Goal: Use online tool/utility: Utilize a website feature to perform a specific function

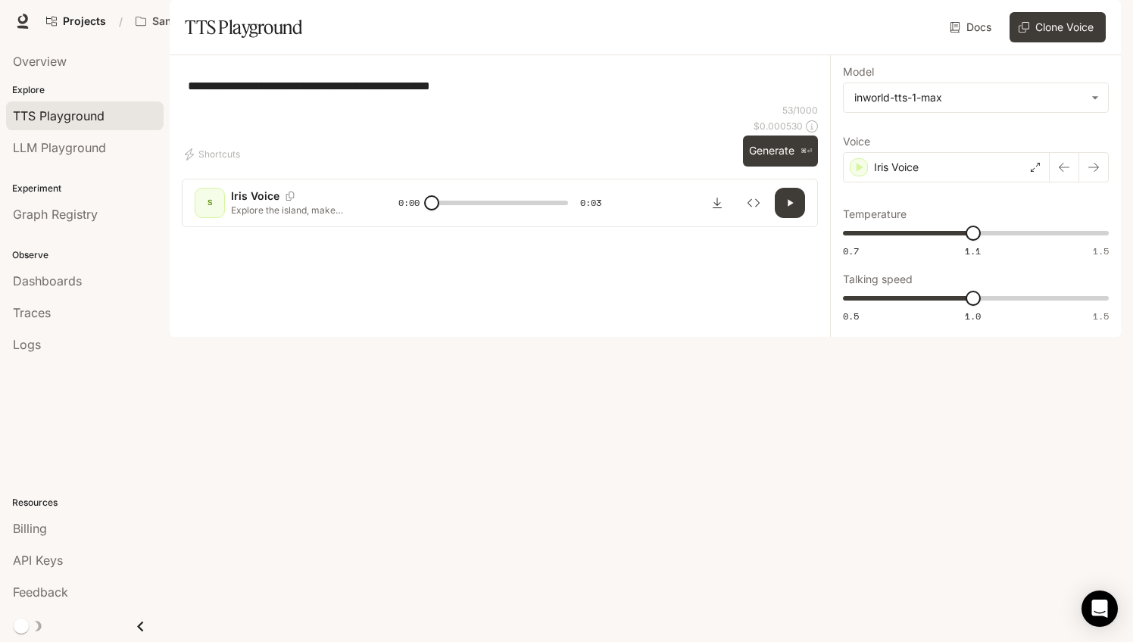
click at [712, 104] on div "**********" at bounding box center [500, 85] width 636 height 36
click at [969, 183] on div "Iris Voice" at bounding box center [946, 167] width 207 height 30
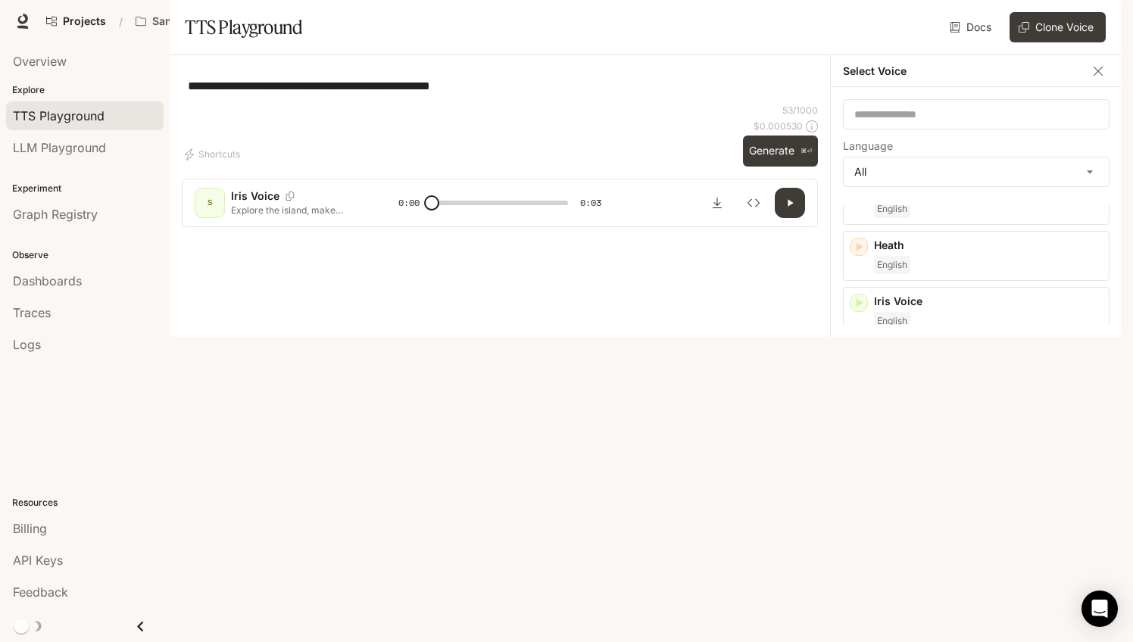
scroll to position [223, 0]
click at [958, 413] on p "[PERSON_NAME]" at bounding box center [988, 405] width 229 height 15
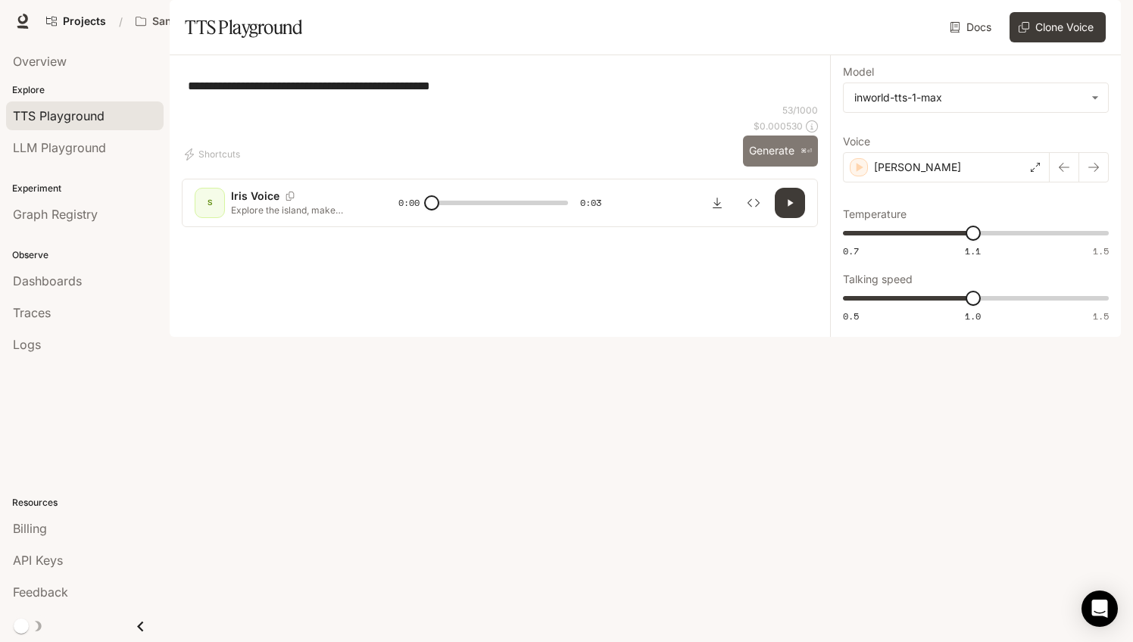
click at [770, 167] on button "Generate ⌘⏎" at bounding box center [780, 151] width 75 height 31
click at [948, 183] on div "[PERSON_NAME]" at bounding box center [946, 167] width 207 height 30
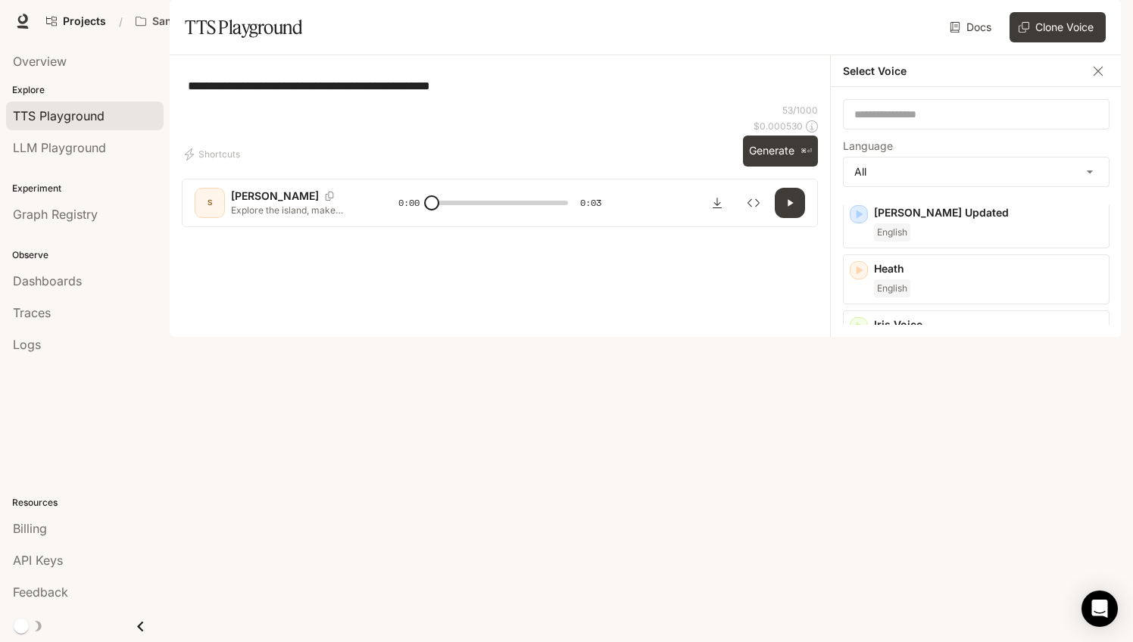
scroll to position [0, 0]
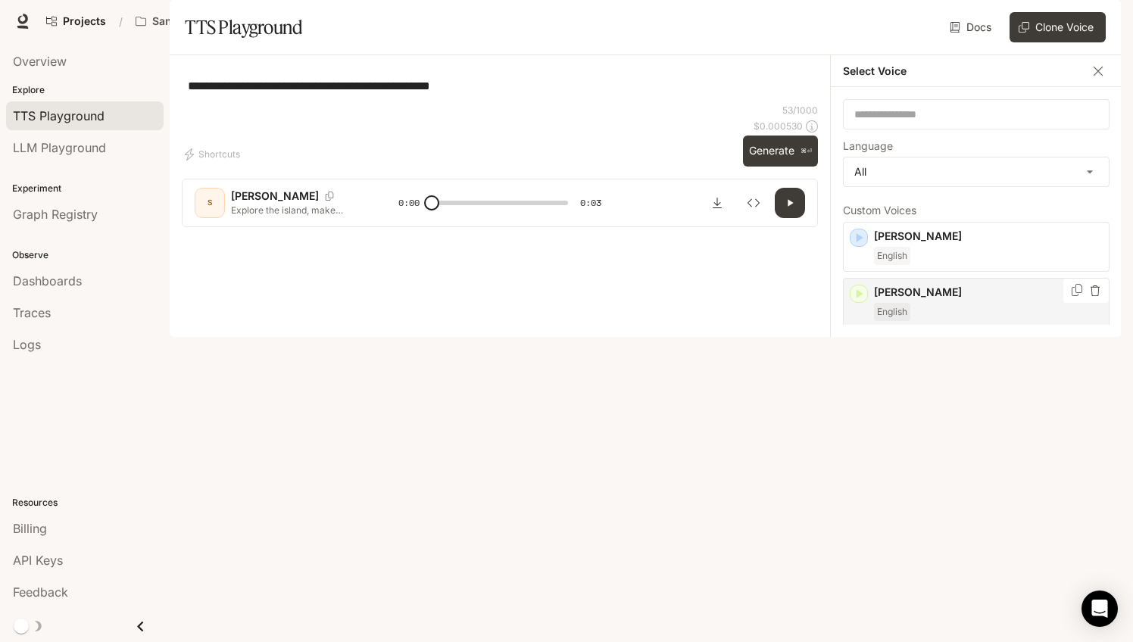
click at [961, 300] on p "[PERSON_NAME]" at bounding box center [988, 292] width 229 height 15
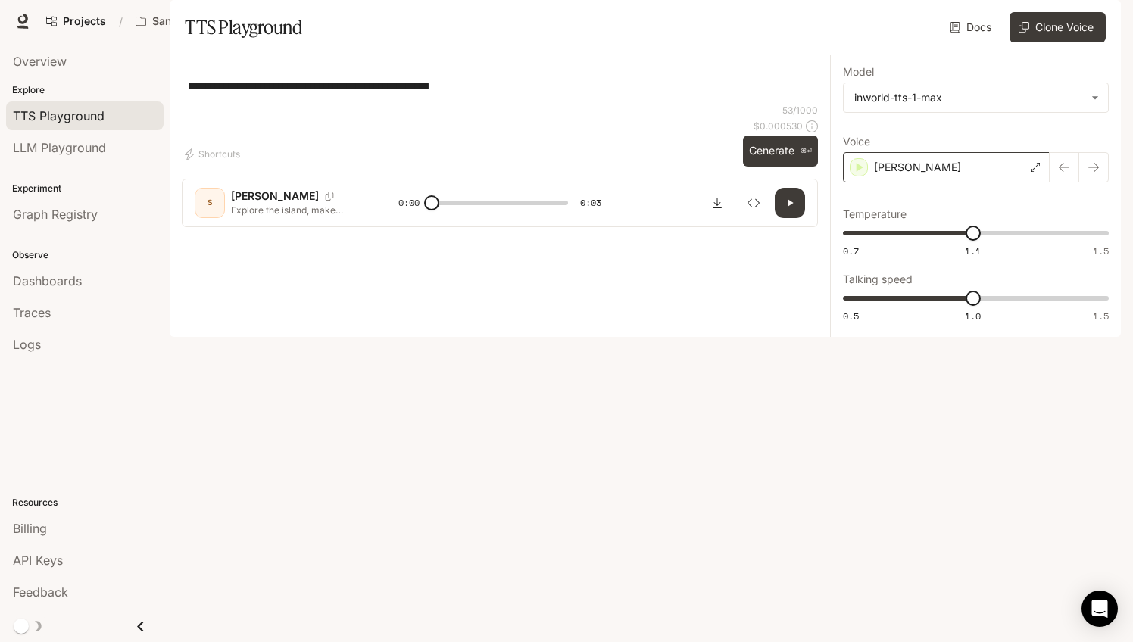
click at [932, 175] on p "[PERSON_NAME]" at bounding box center [917, 167] width 87 height 15
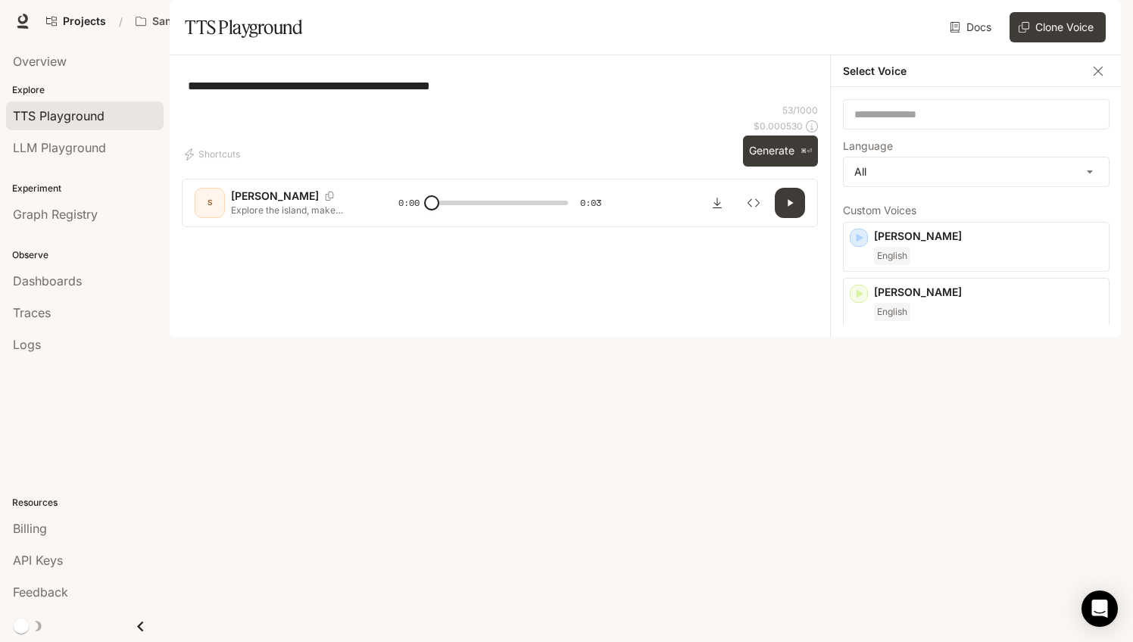
click at [942, 356] on p "[PERSON_NAME] Updated" at bounding box center [988, 348] width 229 height 15
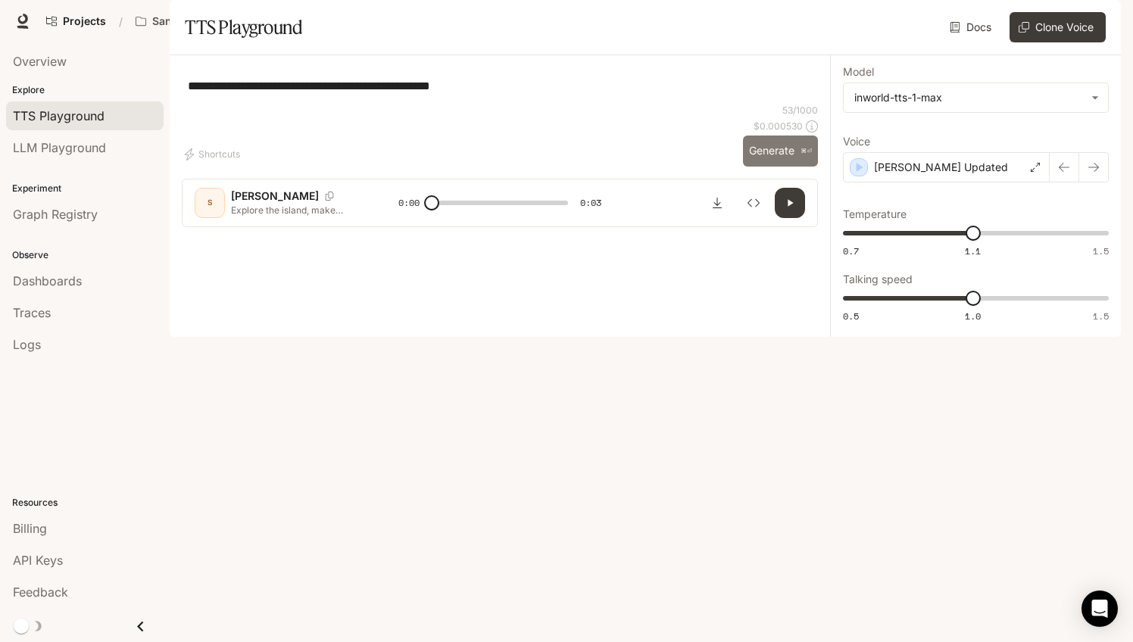
click at [782, 167] on button "Generate ⌘⏎" at bounding box center [780, 151] width 75 height 31
click at [935, 131] on body "**********" at bounding box center [566, 321] width 1133 height 642
click at [938, 641] on div at bounding box center [566, 642] width 1133 height 0
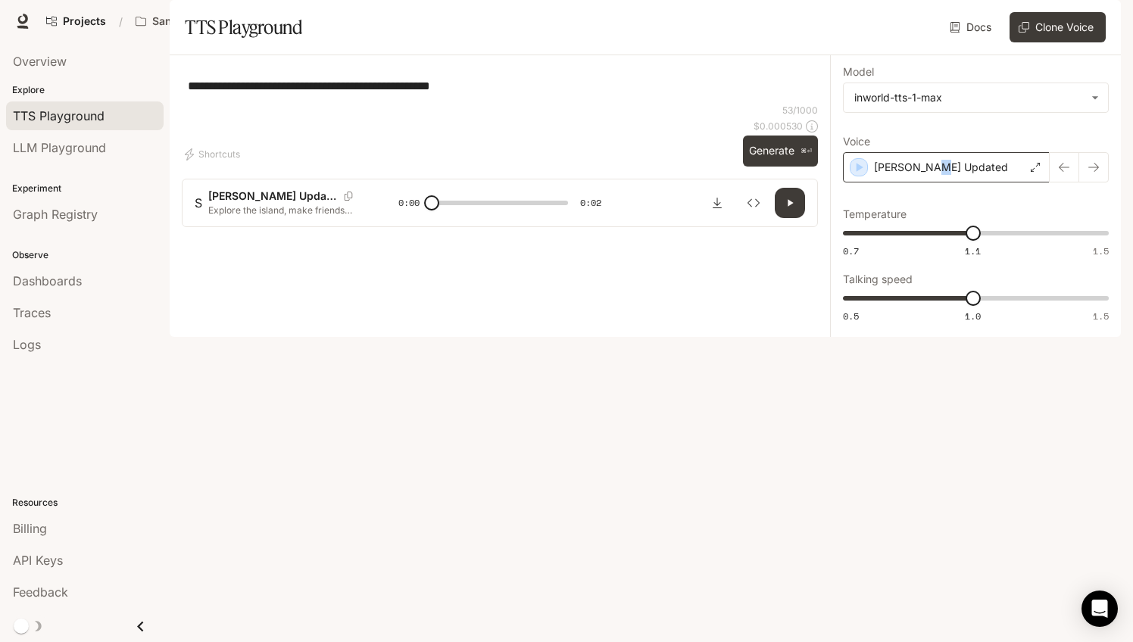
click at [933, 175] on p "[PERSON_NAME] Updated" at bounding box center [941, 167] width 134 height 15
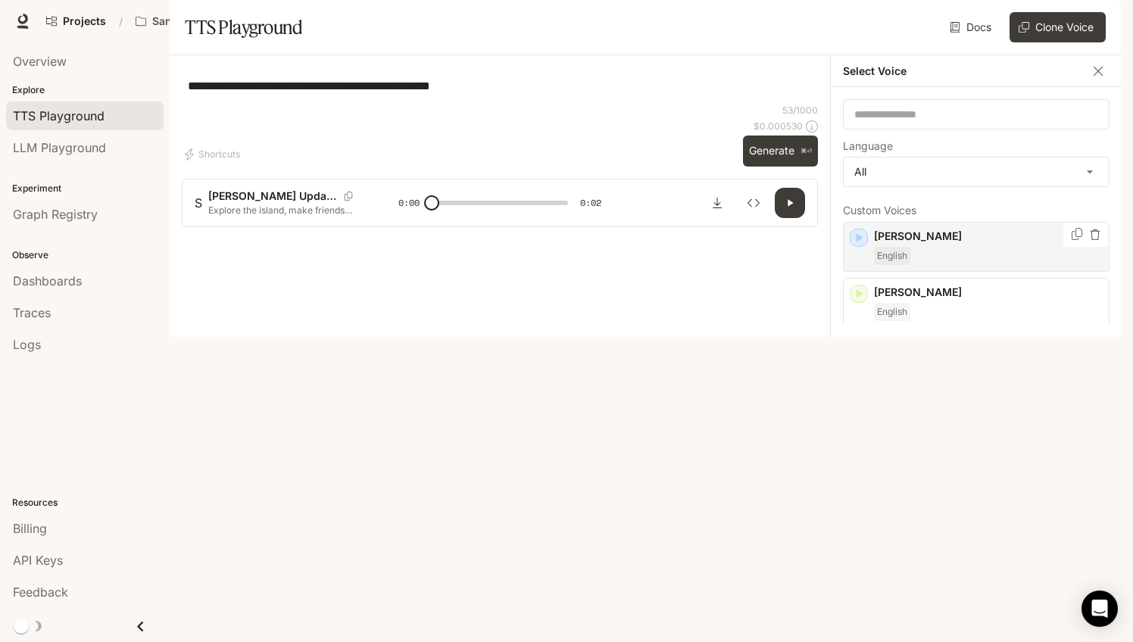
click at [950, 265] on div "[PERSON_NAME] English" at bounding box center [988, 247] width 229 height 36
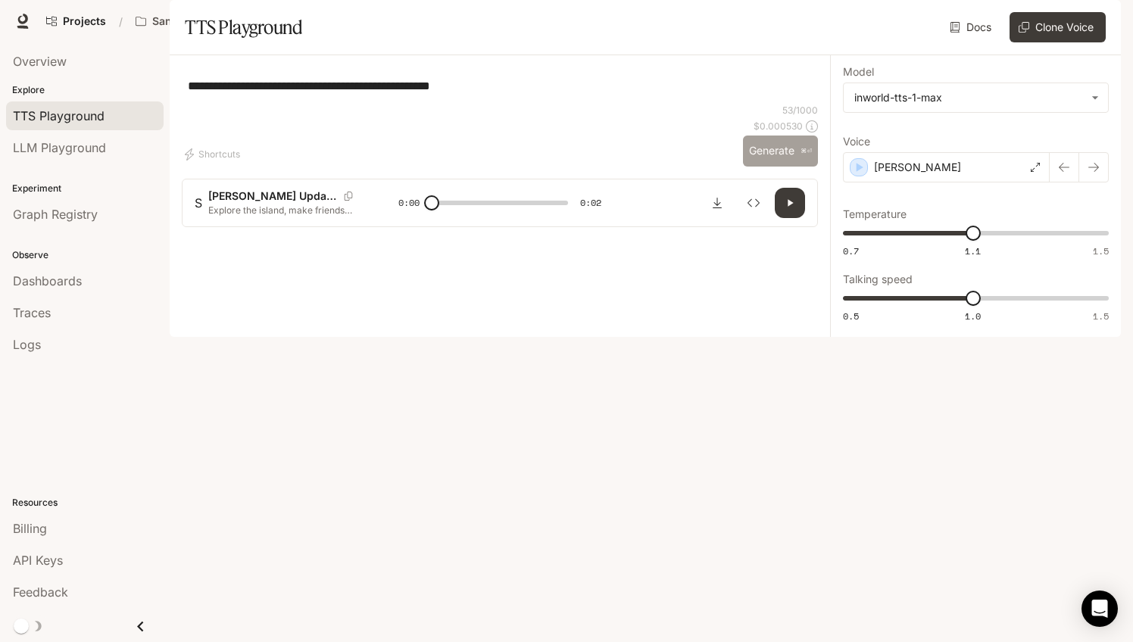
click at [783, 167] on button "Generate ⌘⏎" at bounding box center [780, 151] width 75 height 31
click at [742, 104] on div "**********" at bounding box center [500, 85] width 636 height 36
click at [398, 104] on div "**********" at bounding box center [500, 85] width 636 height 36
click at [548, 95] on textarea "**********" at bounding box center [500, 85] width 624 height 17
drag, startPoint x: 556, startPoint y: 121, endPoint x: 148, endPoint y: 114, distance: 408.3
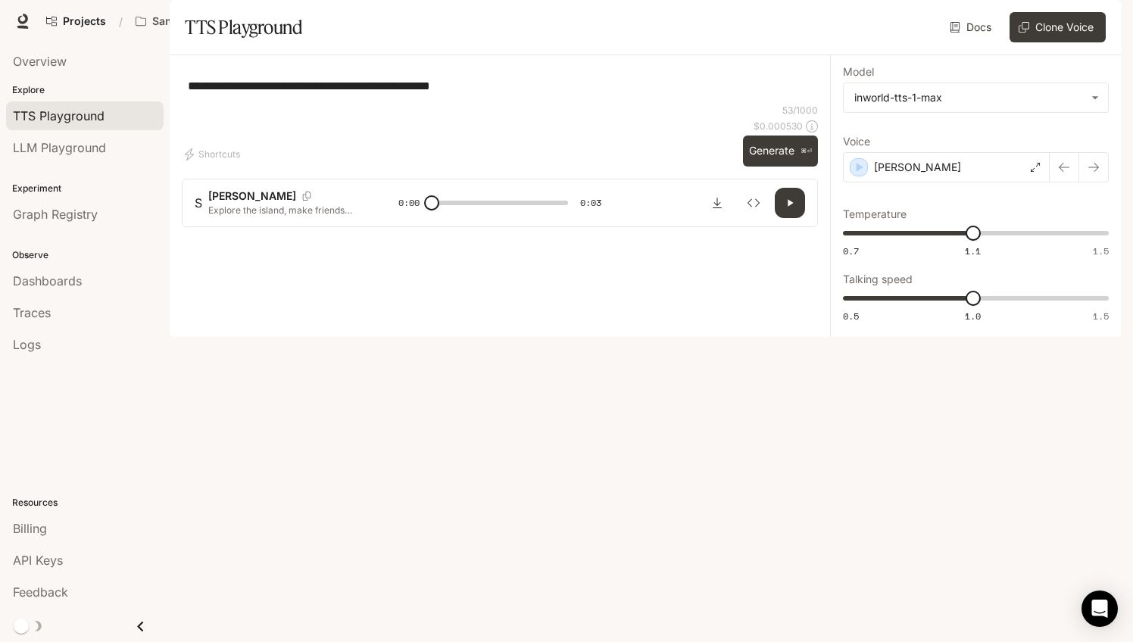
click at [170, 112] on main "**********" at bounding box center [645, 168] width 951 height 337
click at [617, 104] on div "**********" at bounding box center [500, 85] width 636 height 36
click at [775, 167] on button "Generate ⌘⏎" at bounding box center [780, 151] width 75 height 31
click at [715, 218] on button "Download audio" at bounding box center [717, 203] width 30 height 30
type input "*"
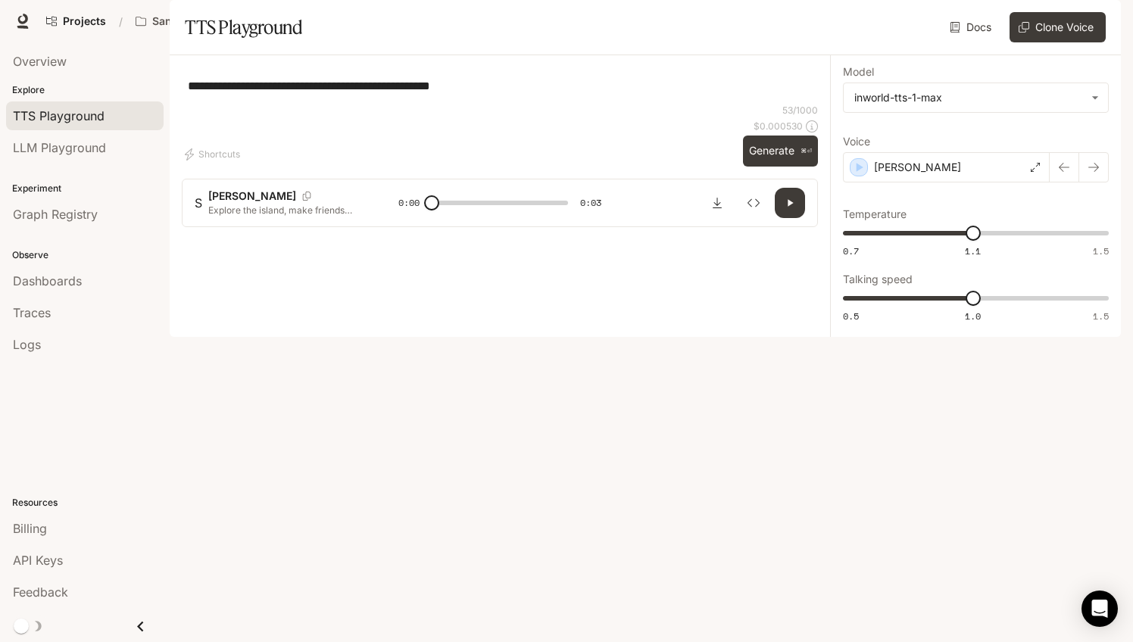
click at [673, 104] on div "**********" at bounding box center [500, 85] width 624 height 36
click at [676, 104] on div "**********" at bounding box center [500, 85] width 624 height 36
paste textarea "**********"
type textarea "**********"
click at [774, 167] on button "Generate ⌘⏎" at bounding box center [780, 151] width 75 height 31
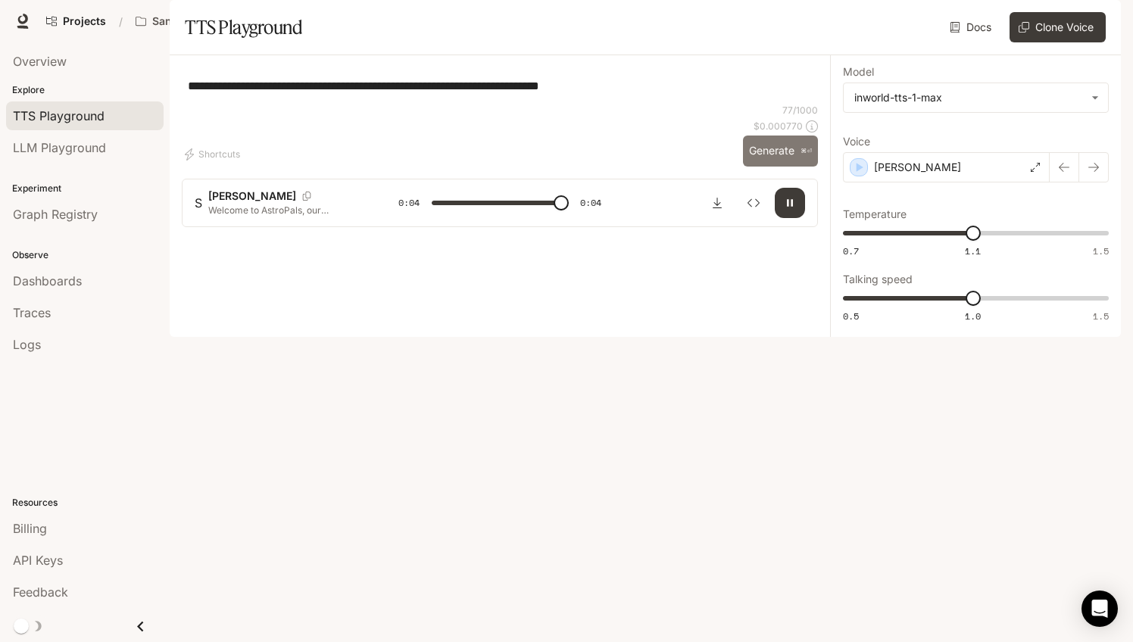
type input "*"
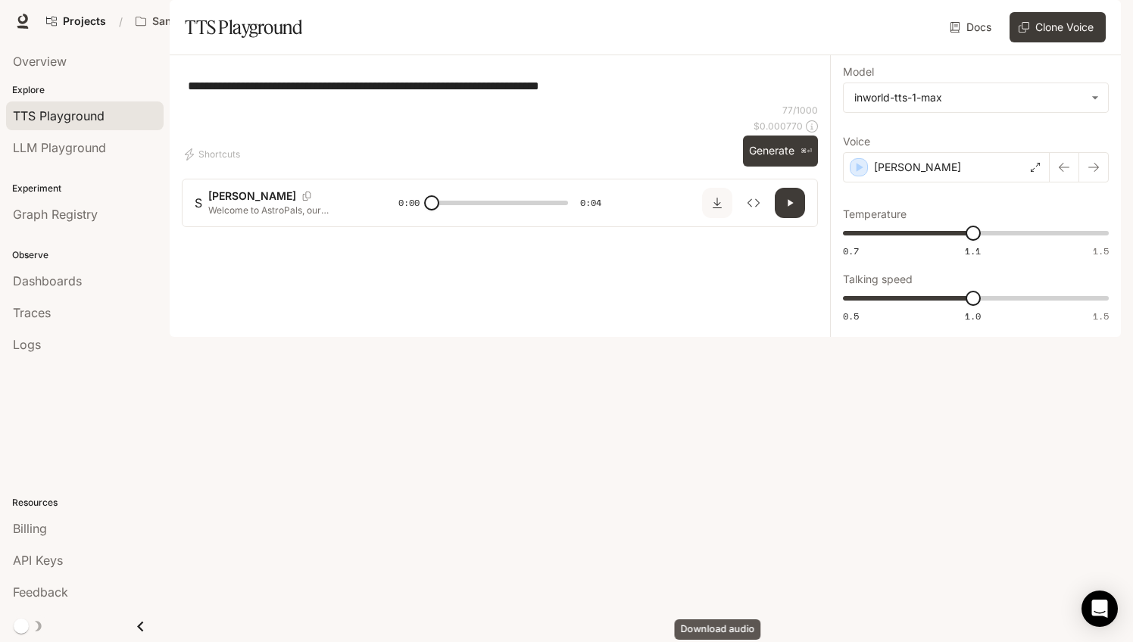
click at [716, 208] on icon "Download audio" at bounding box center [717, 203] width 9 height 11
click at [660, 104] on div "**********" at bounding box center [500, 85] width 636 height 36
drag, startPoint x: 660, startPoint y: 133, endPoint x: 138, endPoint y: 145, distance: 522.7
click at [170, 145] on main "**********" at bounding box center [645, 168] width 951 height 337
type textarea "**********"
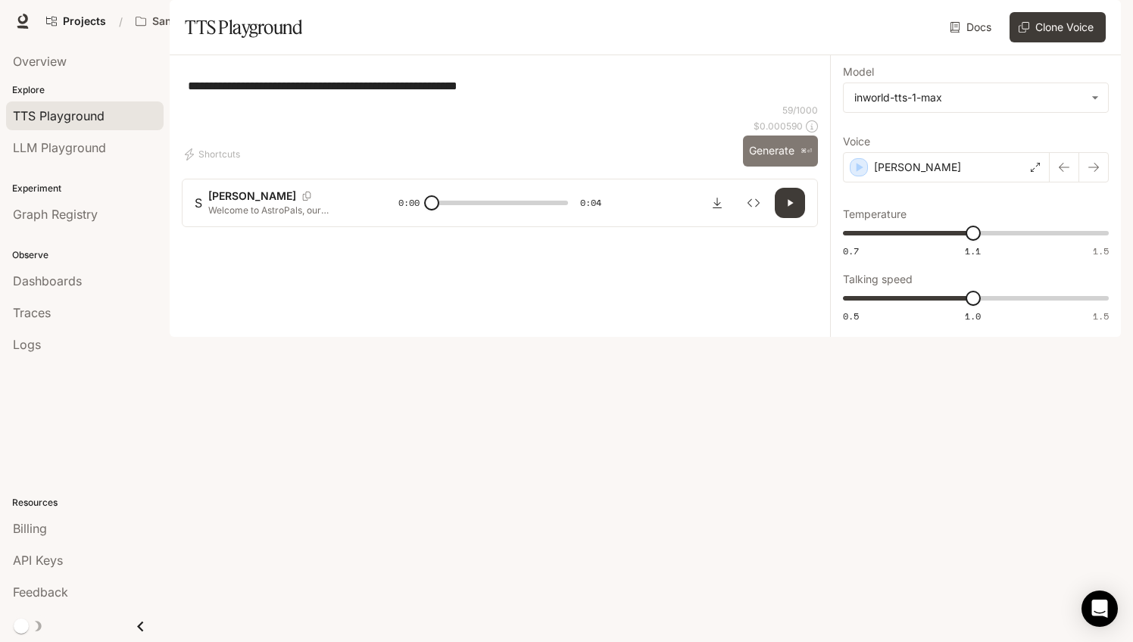
click at [769, 167] on button "Generate ⌘⏎" at bounding box center [780, 151] width 75 height 31
click at [1070, 142] on body "**********" at bounding box center [566, 339] width 1133 height 679
click at [1070, 641] on div at bounding box center [566, 642] width 1133 height 0
click at [908, 175] on p "[PERSON_NAME]" at bounding box center [917, 167] width 87 height 15
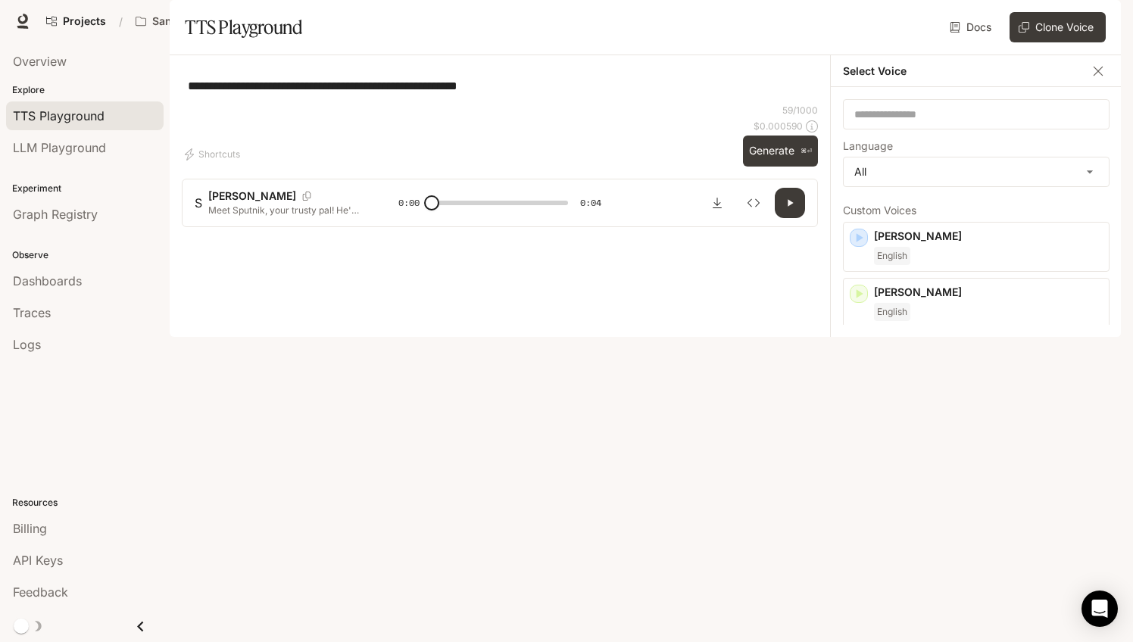
click at [870, 384] on div "[PERSON_NAME] Updated English" at bounding box center [976, 359] width 267 height 50
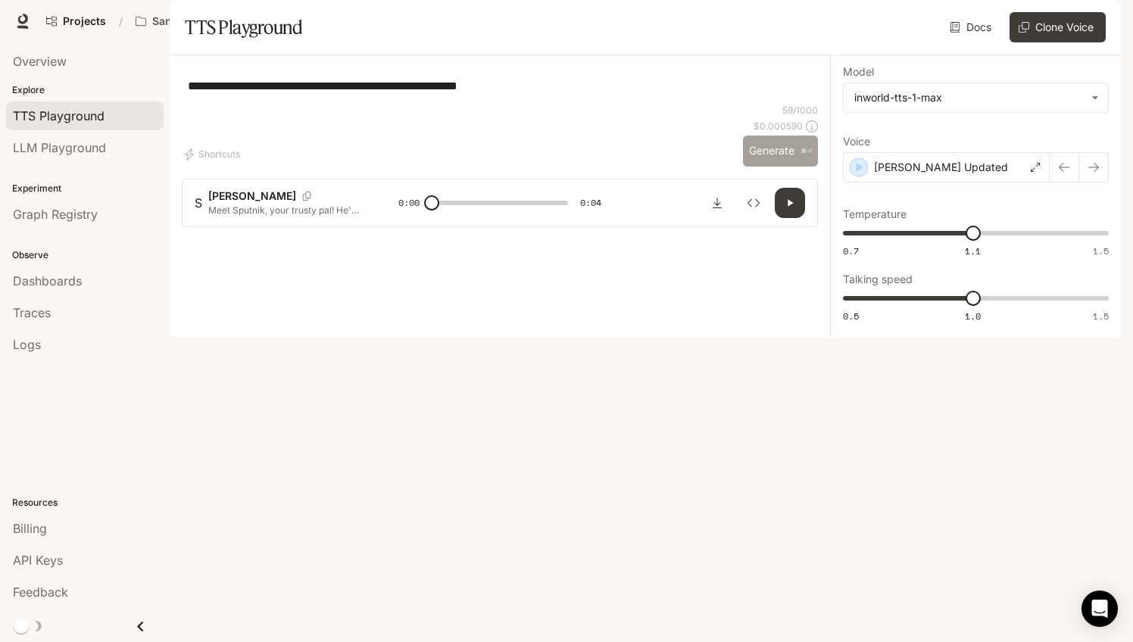
click at [769, 167] on button "Generate ⌘⏎" at bounding box center [780, 151] width 75 height 31
click at [974, 175] on p "[PERSON_NAME] Updated" at bounding box center [941, 167] width 134 height 15
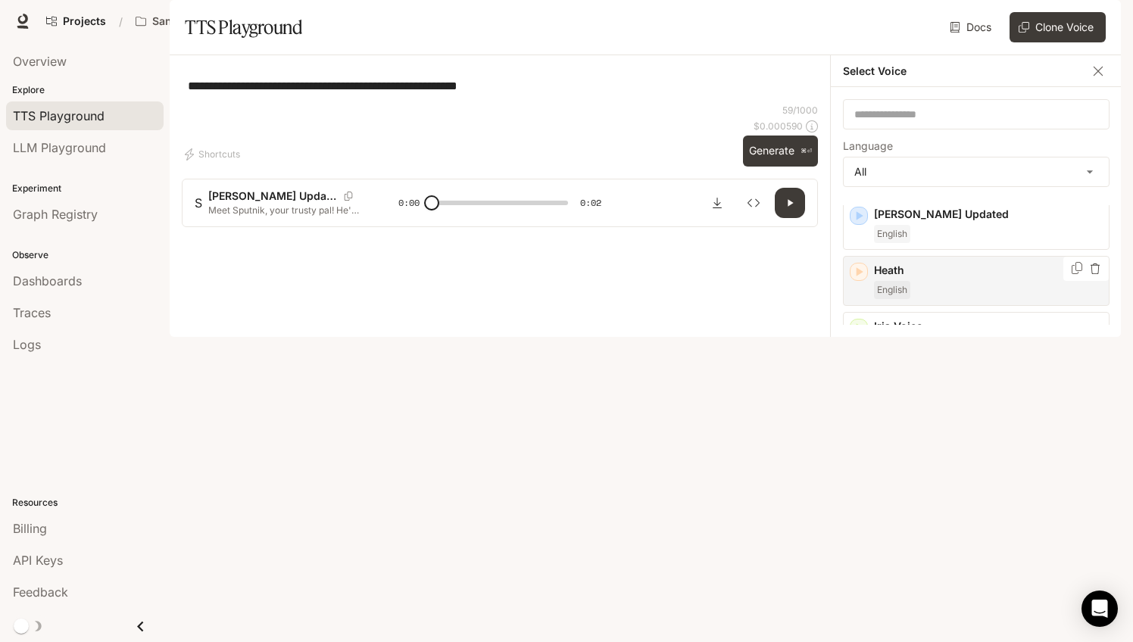
scroll to position [136, 0]
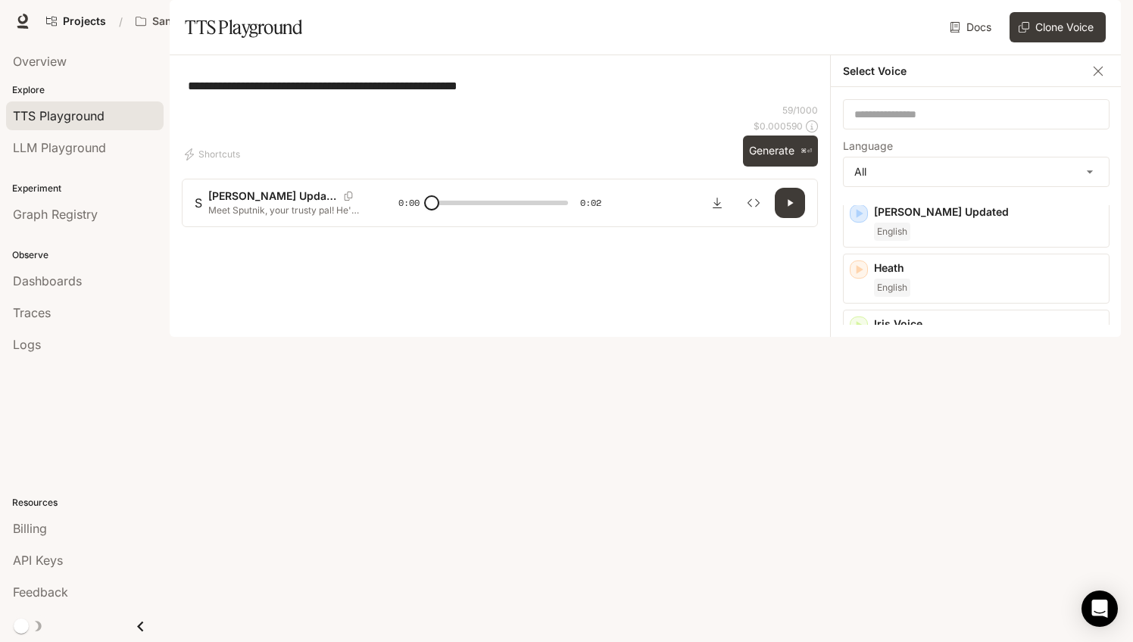
click at [918, 409] on div "[PERSON_NAME] English" at bounding box center [988, 391] width 229 height 36
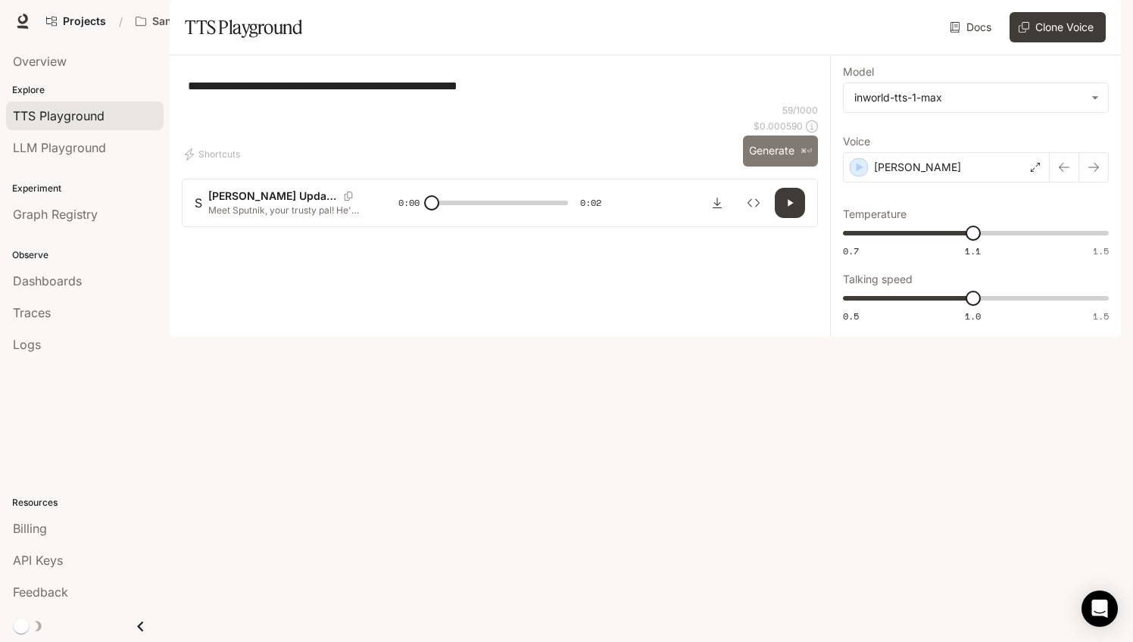
click at [774, 167] on button "Generate ⌘⏎" at bounding box center [780, 151] width 75 height 31
click at [959, 183] on div "[PERSON_NAME]" at bounding box center [946, 167] width 207 height 30
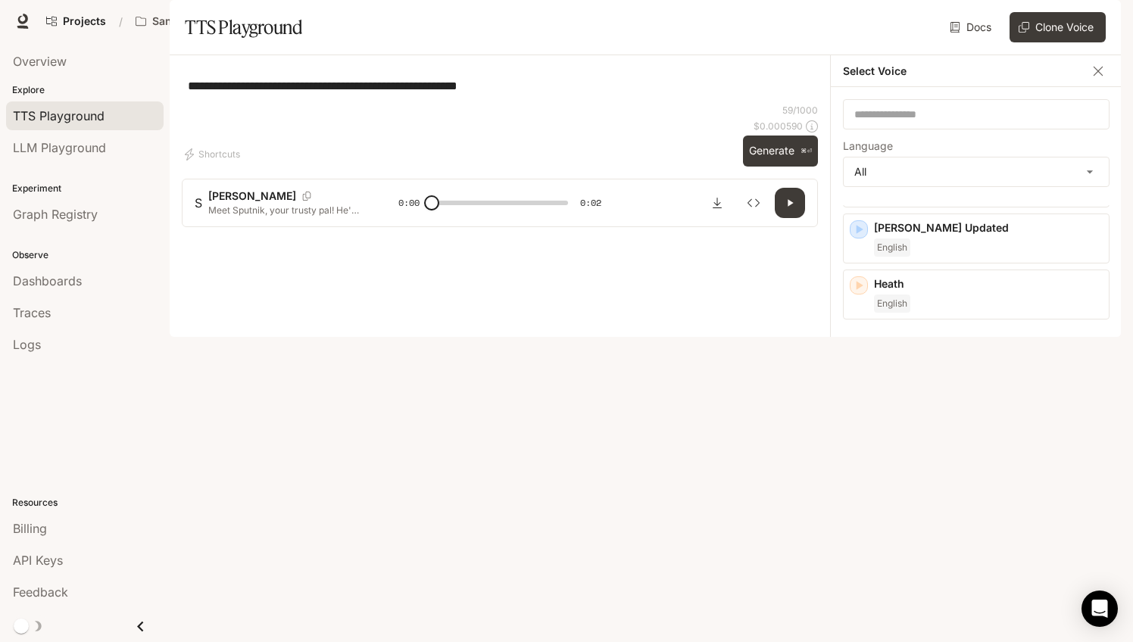
scroll to position [129, 0]
click at [928, 451] on p "[PERSON_NAME]" at bounding box center [988, 443] width 229 height 15
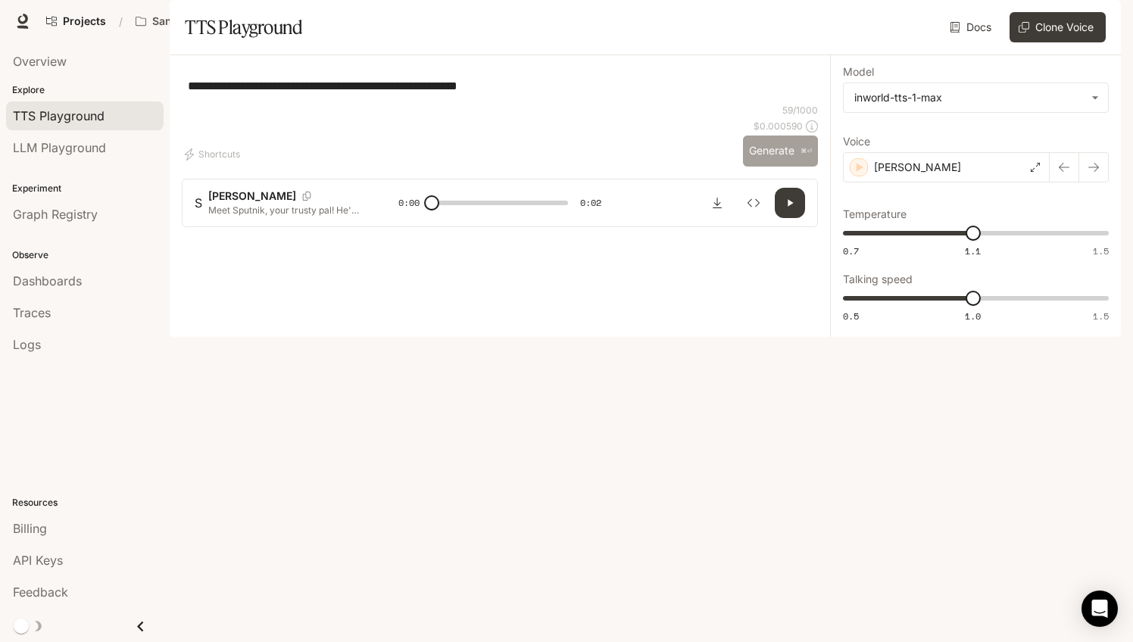
click at [778, 167] on button "Generate ⌘⏎" at bounding box center [780, 151] width 75 height 31
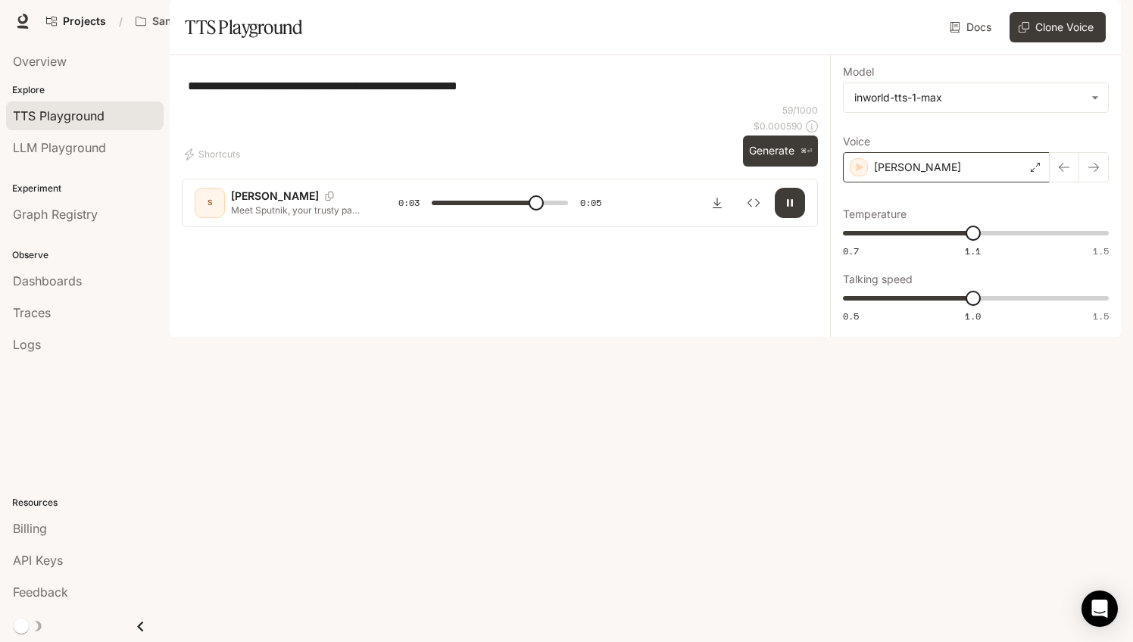
click at [962, 183] on div "[PERSON_NAME]" at bounding box center [946, 167] width 207 height 30
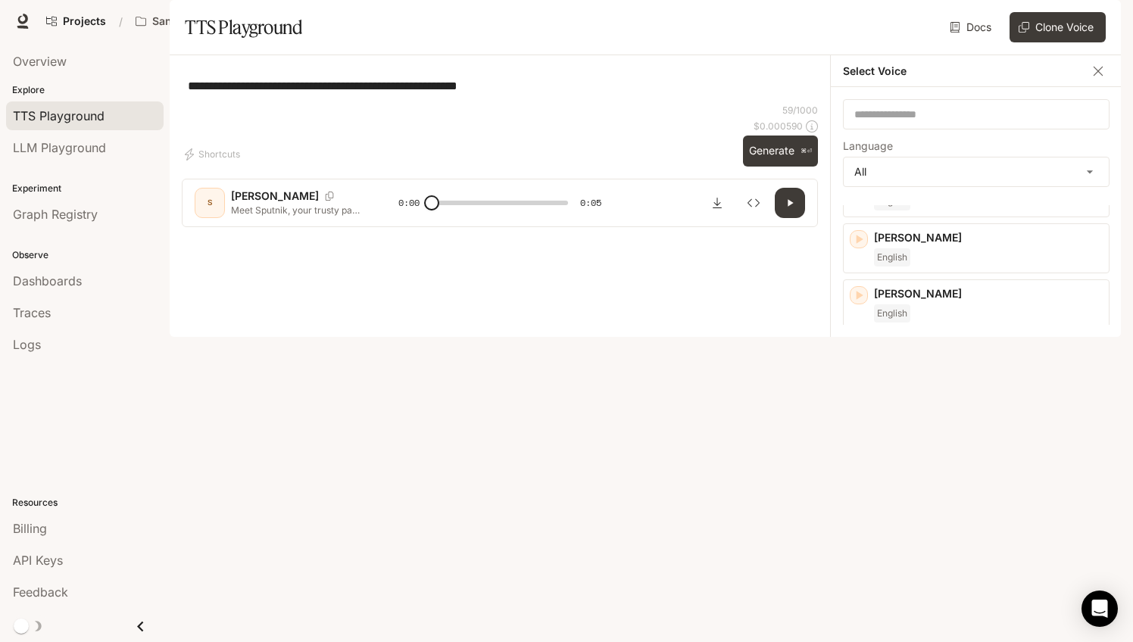
scroll to position [337, 0]
click at [952, 355] on p "Lovisa Voice" at bounding box center [988, 347] width 229 height 15
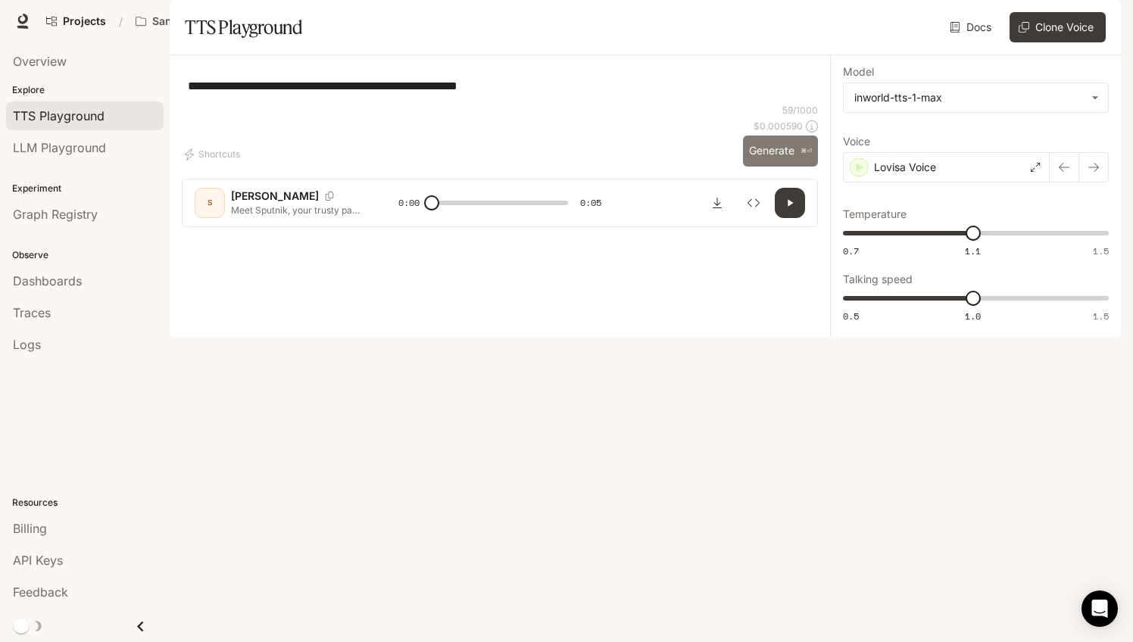
click at [783, 167] on button "Generate ⌘⏎" at bounding box center [780, 151] width 75 height 31
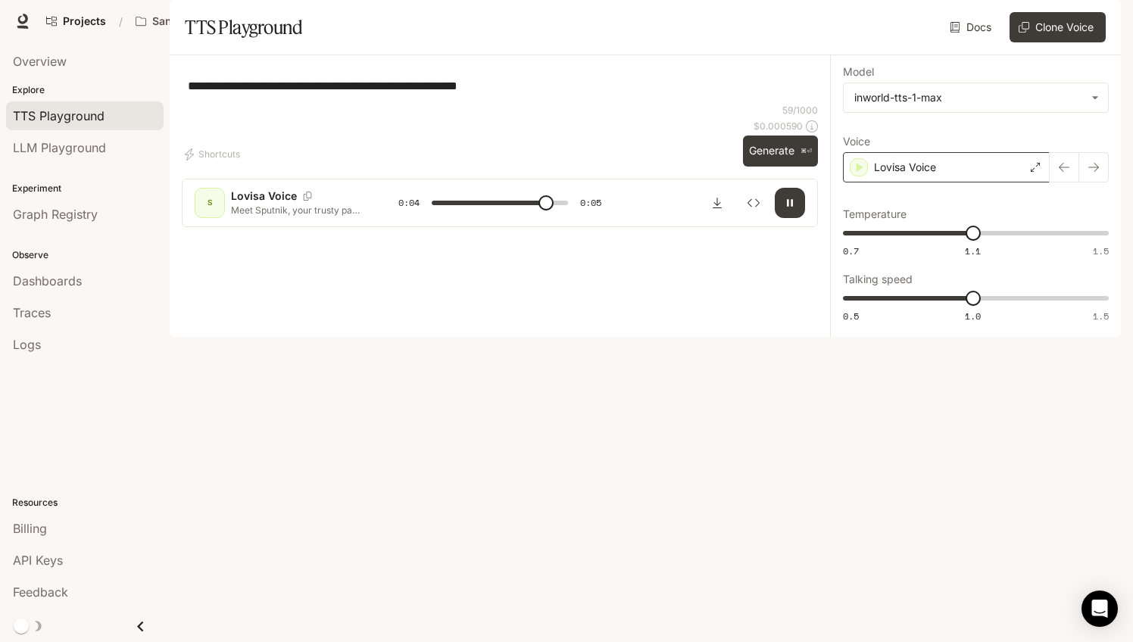
click at [954, 183] on div "Lovisa Voice" at bounding box center [946, 167] width 207 height 30
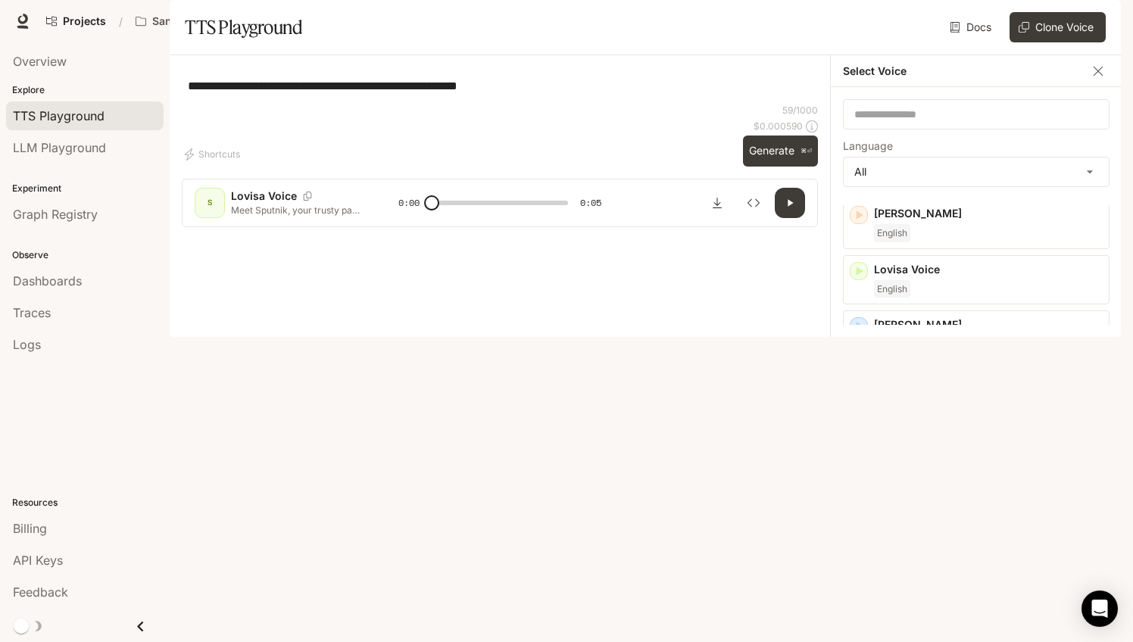
scroll to position [418, 0]
click at [938, 407] on div "English" at bounding box center [988, 398] width 229 height 18
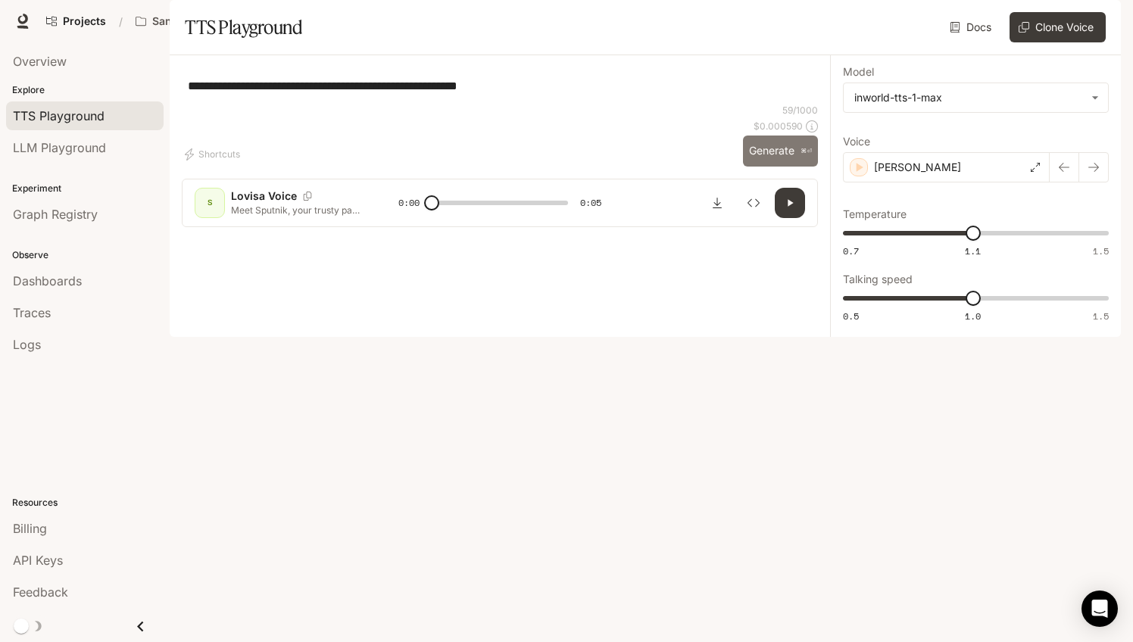
click at [770, 167] on button "Generate ⌘⏎" at bounding box center [780, 151] width 75 height 31
click at [963, 183] on div "[PERSON_NAME]" at bounding box center [946, 167] width 207 height 30
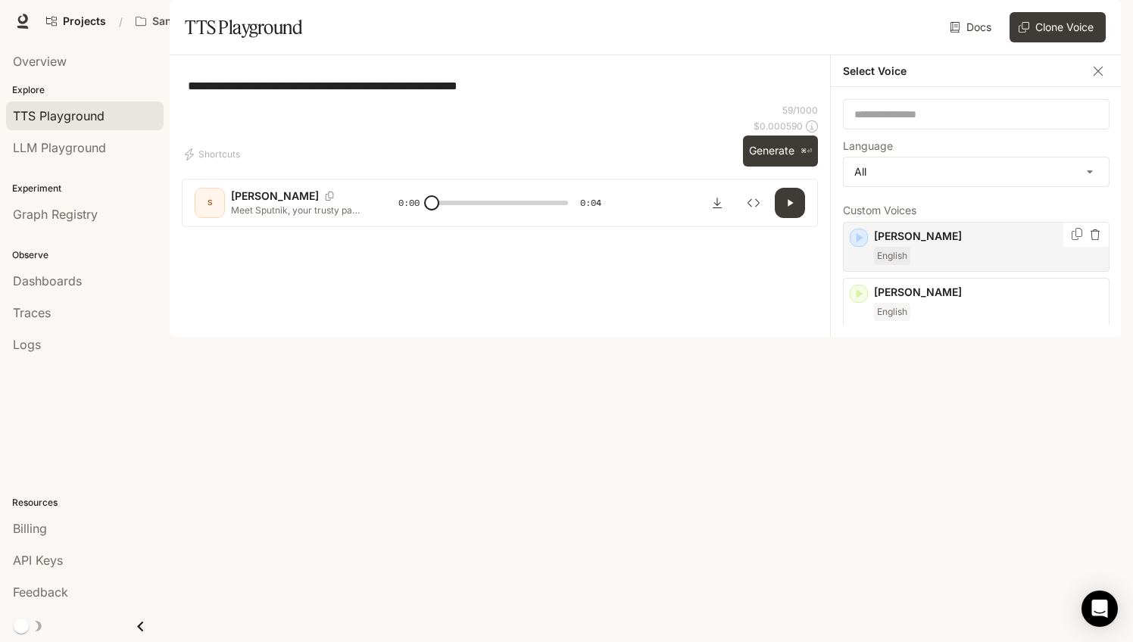
click at [947, 265] on div "[PERSON_NAME] English" at bounding box center [988, 247] width 229 height 36
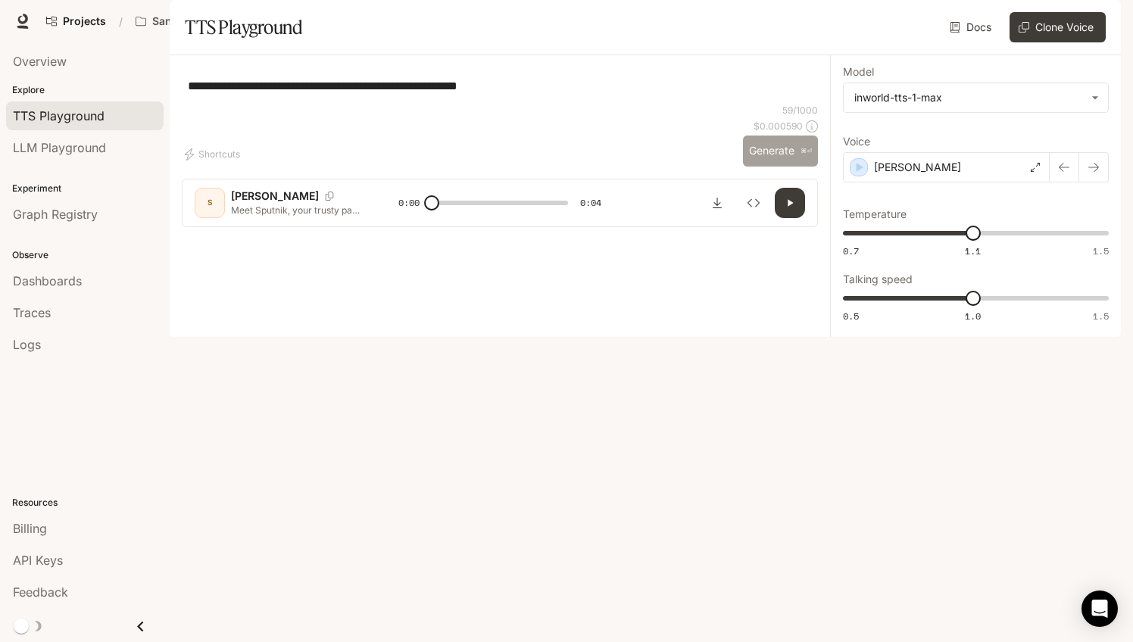
click at [779, 167] on button "Generate ⌘⏎" at bounding box center [780, 151] width 75 height 31
click at [721, 209] on icon "Download audio" at bounding box center [717, 203] width 12 height 12
click at [946, 183] on div "[PERSON_NAME]" at bounding box center [946, 167] width 207 height 30
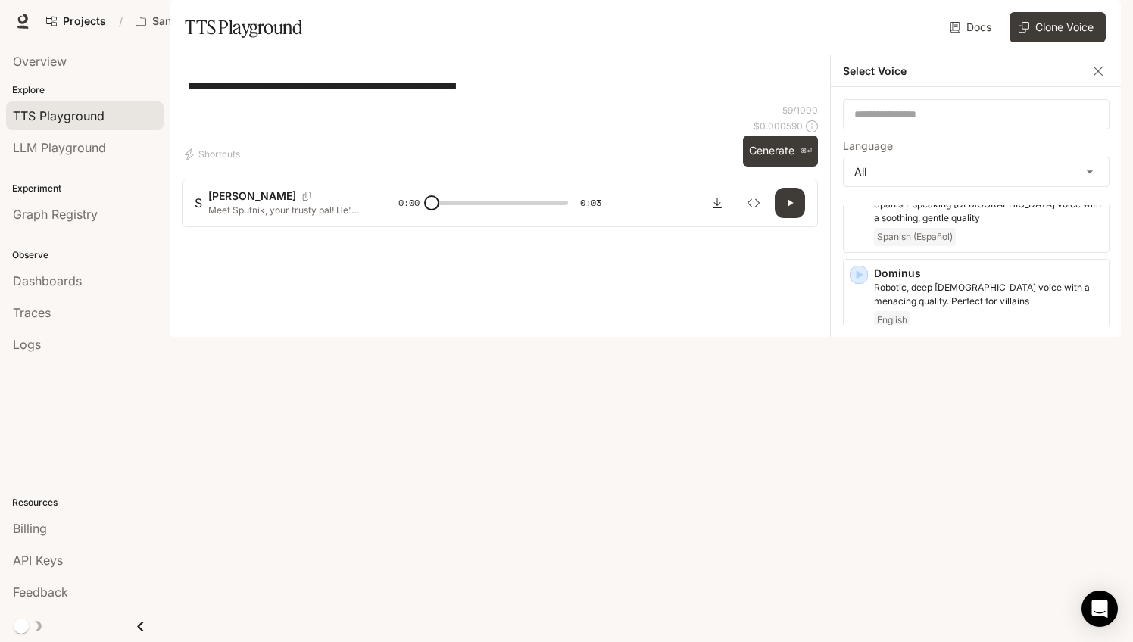
scroll to position [1293, 0]
click at [894, 451] on p "[PERSON_NAME]" at bounding box center [988, 442] width 229 height 15
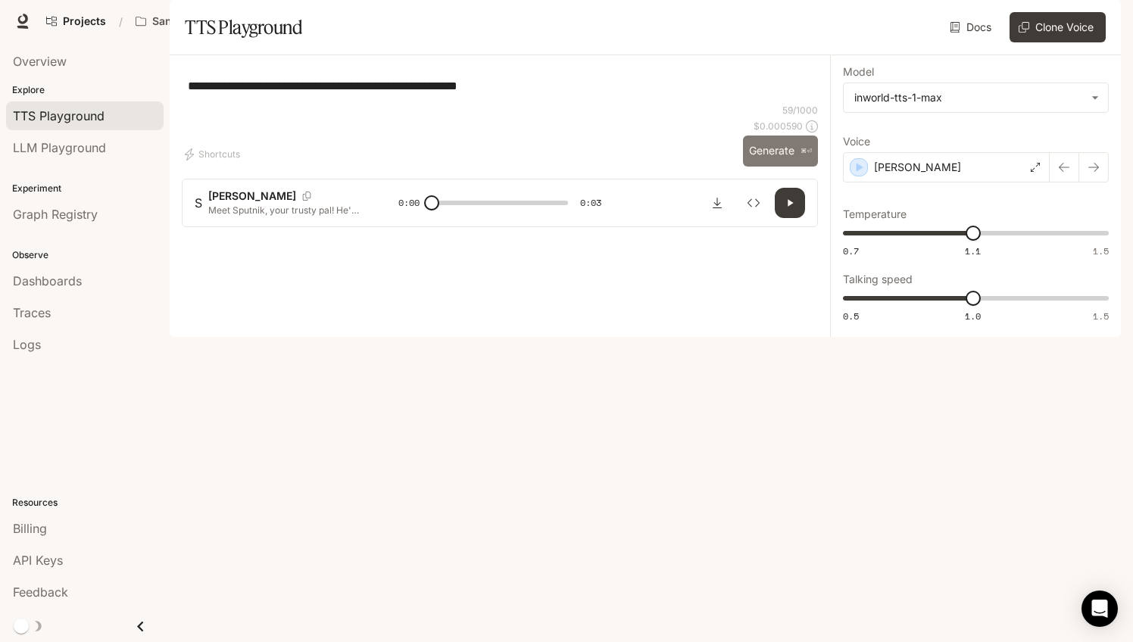
click at [773, 167] on button "Generate ⌘⏎" at bounding box center [780, 151] width 75 height 31
click at [957, 183] on div "[PERSON_NAME]" at bounding box center [946, 167] width 207 height 30
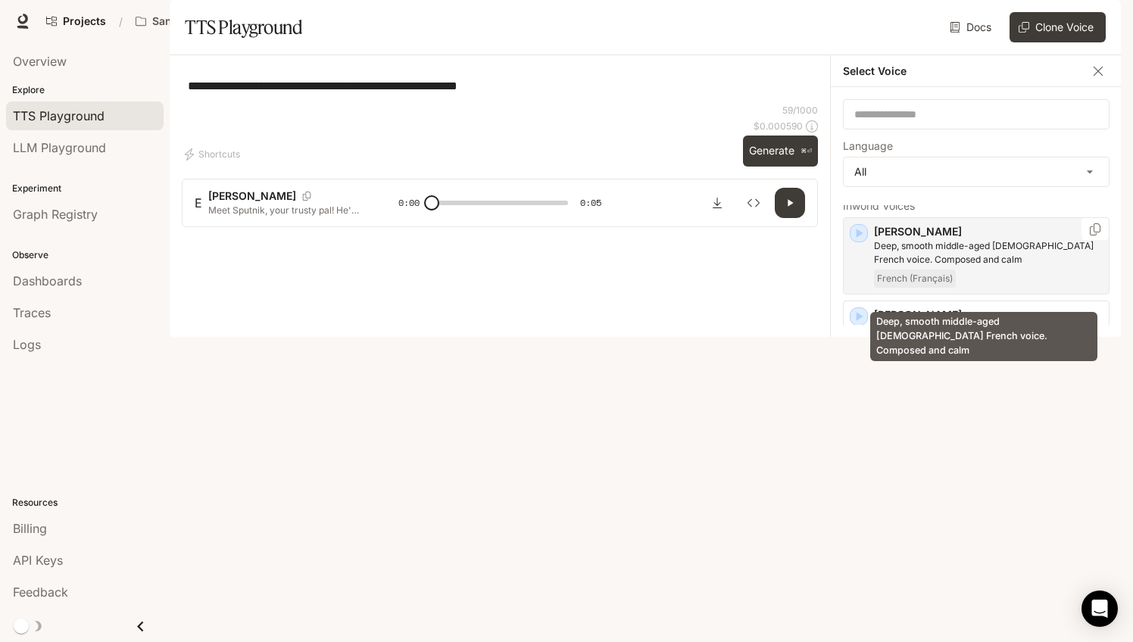
scroll to position [701, 0]
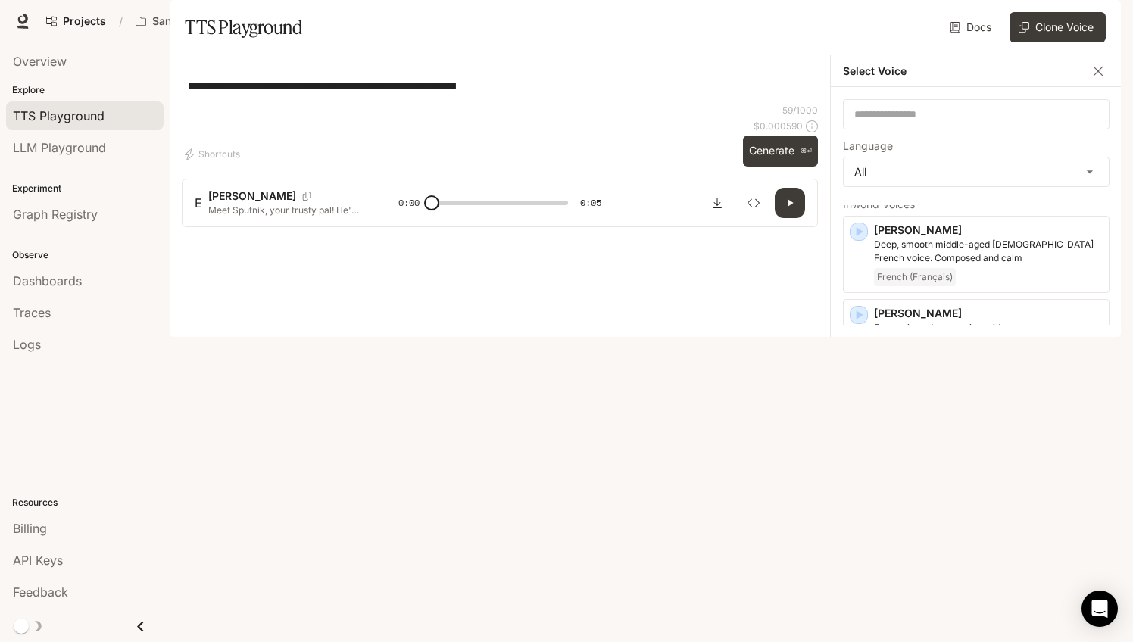
click at [972, 418] on p "A warm, natural [DEMOGRAPHIC_DATA] voice" at bounding box center [988, 411] width 229 height 14
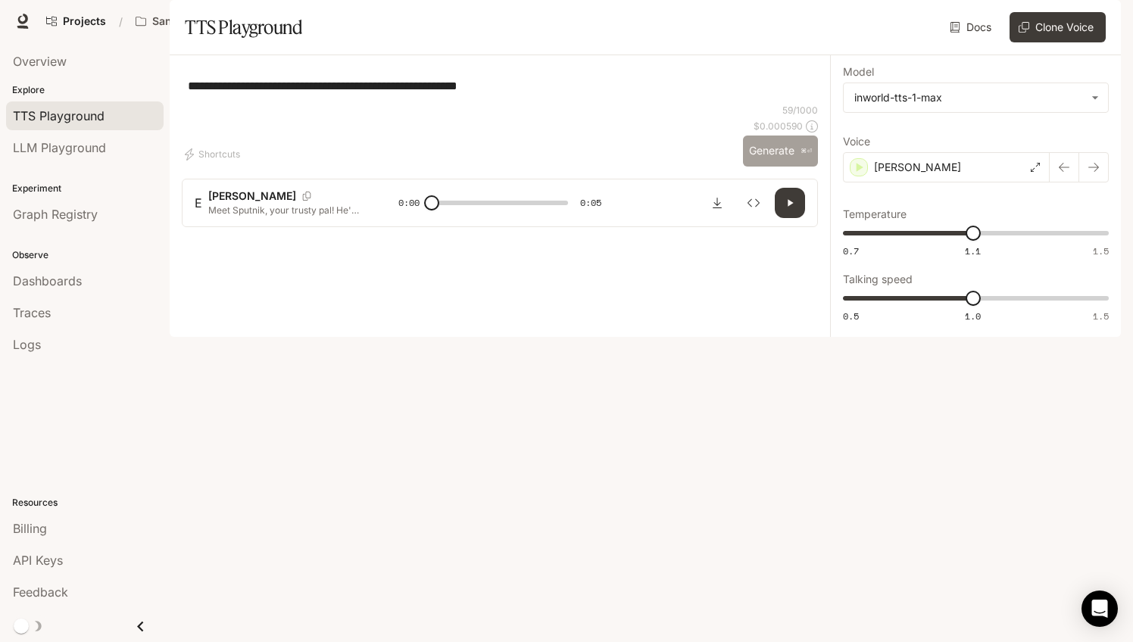
click at [761, 167] on button "Generate ⌘⏎" at bounding box center [780, 151] width 75 height 31
click at [971, 183] on div "[PERSON_NAME]" at bounding box center [946, 167] width 207 height 30
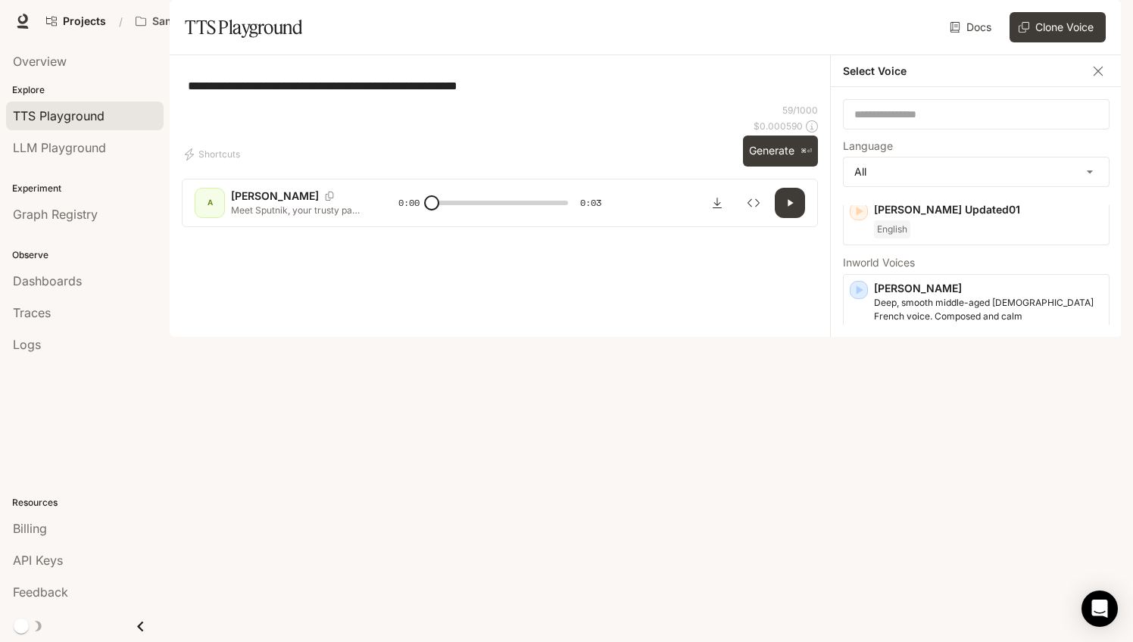
scroll to position [652, 0]
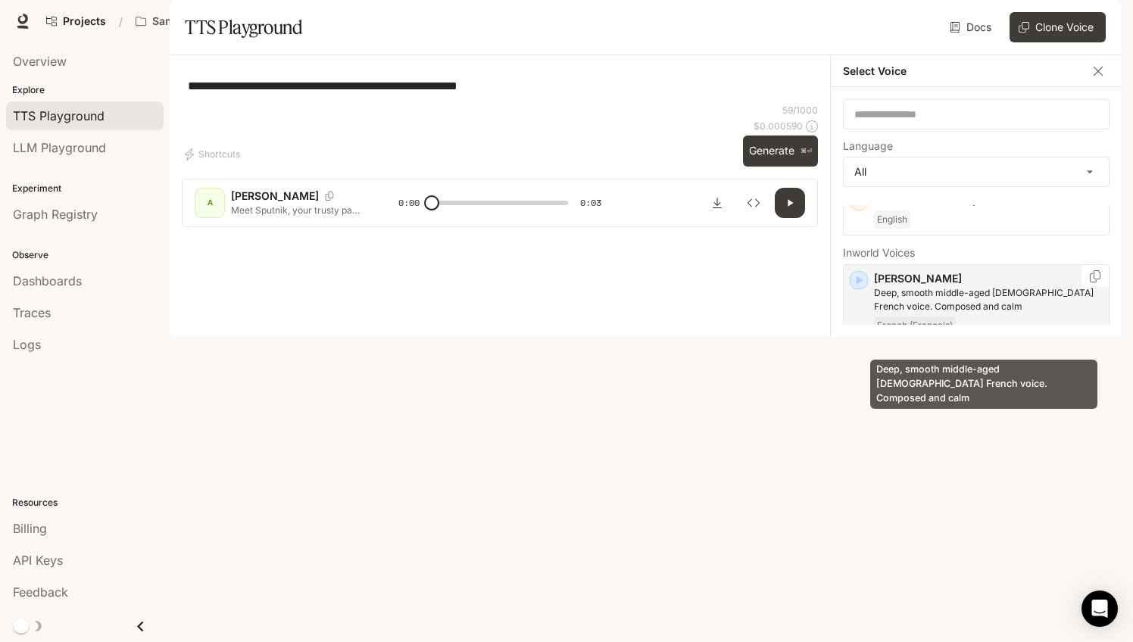
click at [971, 314] on p "Deep, smooth middle-aged [DEMOGRAPHIC_DATA] French voice. Composed and calm" at bounding box center [988, 299] width 229 height 27
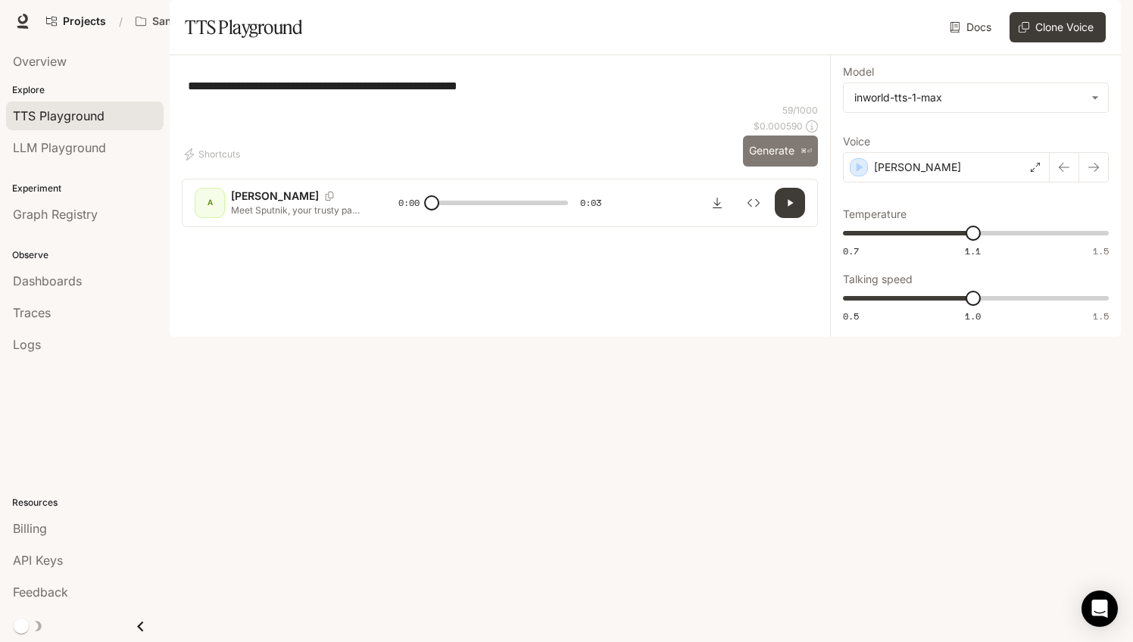
click at [774, 167] on button "Generate ⌘⏎" at bounding box center [780, 151] width 75 height 31
click at [969, 183] on div "[PERSON_NAME]" at bounding box center [946, 167] width 207 height 30
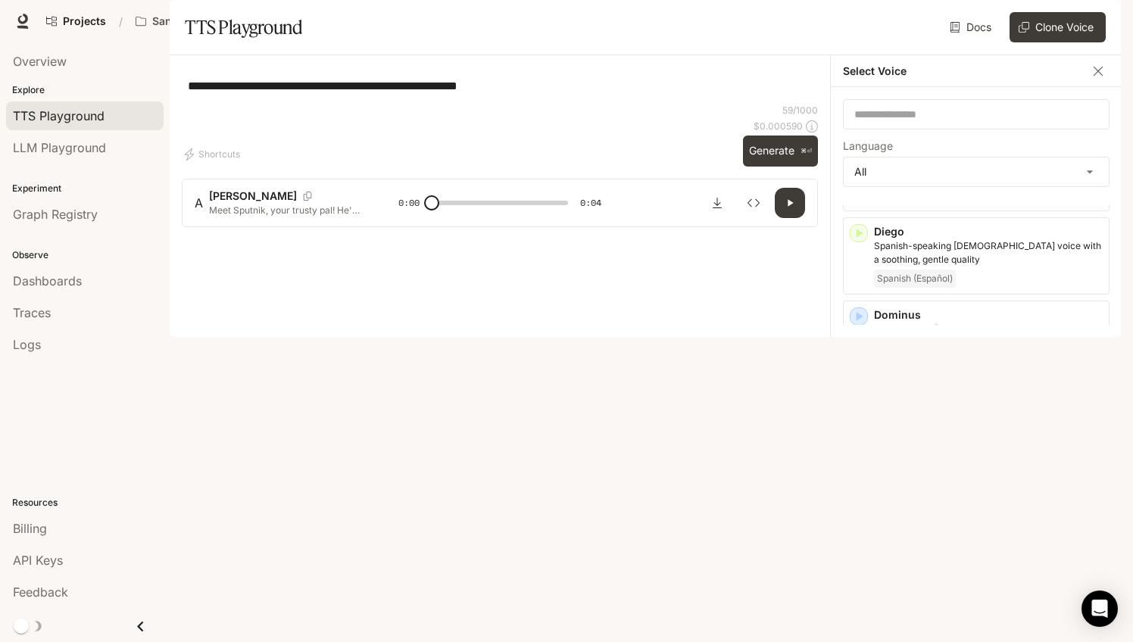
scroll to position [1256, 0]
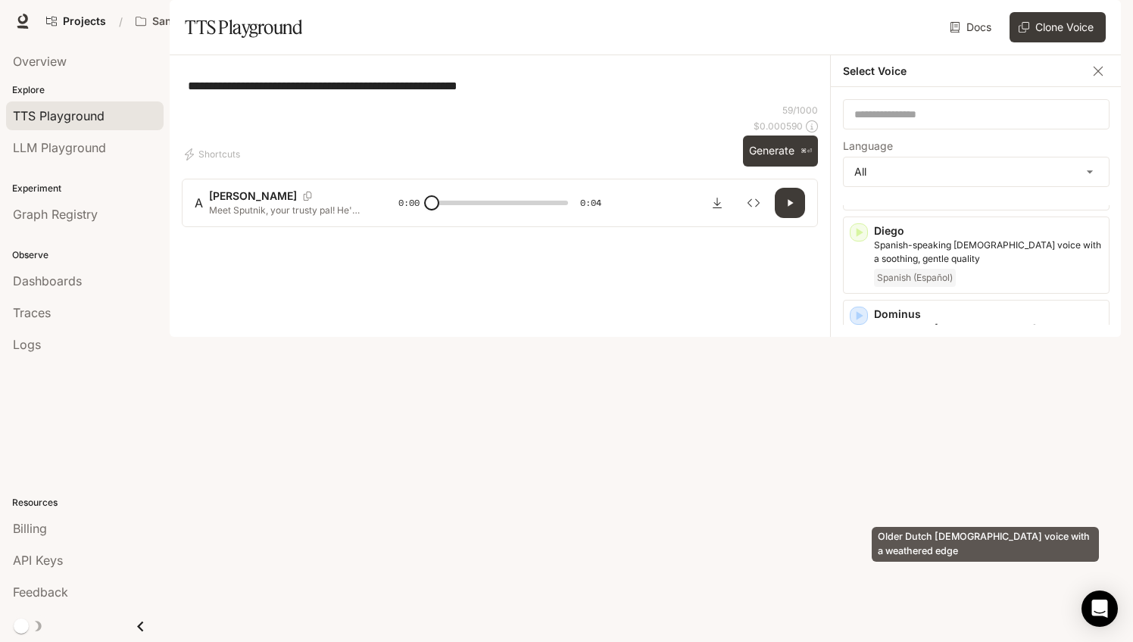
click at [956, 507] on p "Older Dutch [DEMOGRAPHIC_DATA] voice with a weathered edge" at bounding box center [988, 501] width 229 height 27
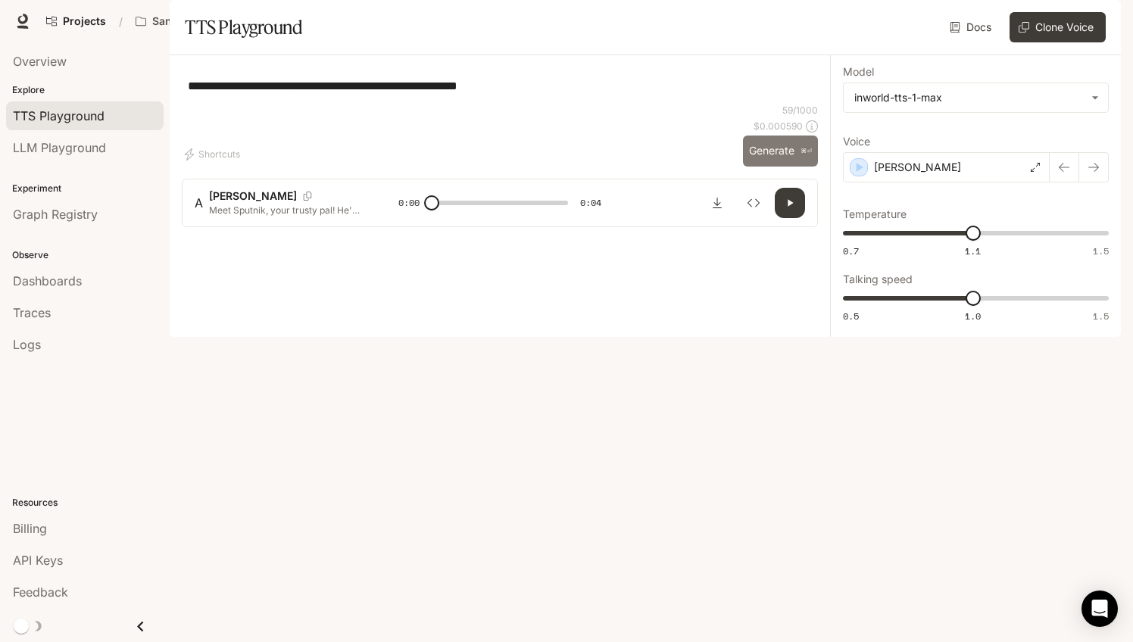
click at [771, 167] on button "Generate ⌘⏎" at bounding box center [780, 151] width 75 height 31
click at [973, 183] on div "[PERSON_NAME]" at bounding box center [946, 167] width 207 height 30
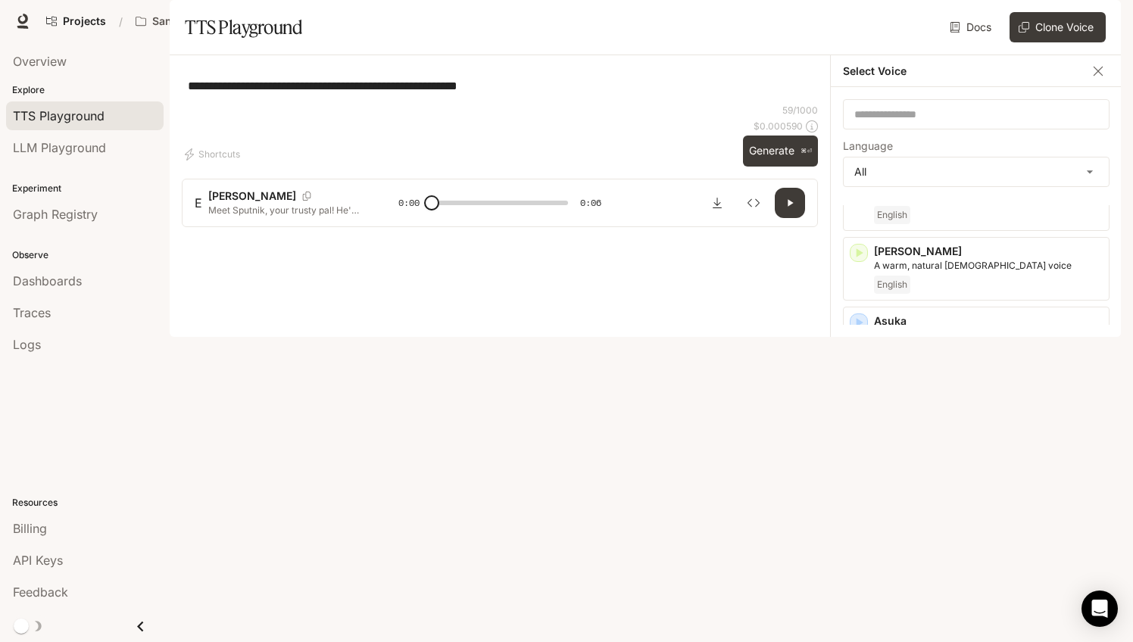
scroll to position [857, 0]
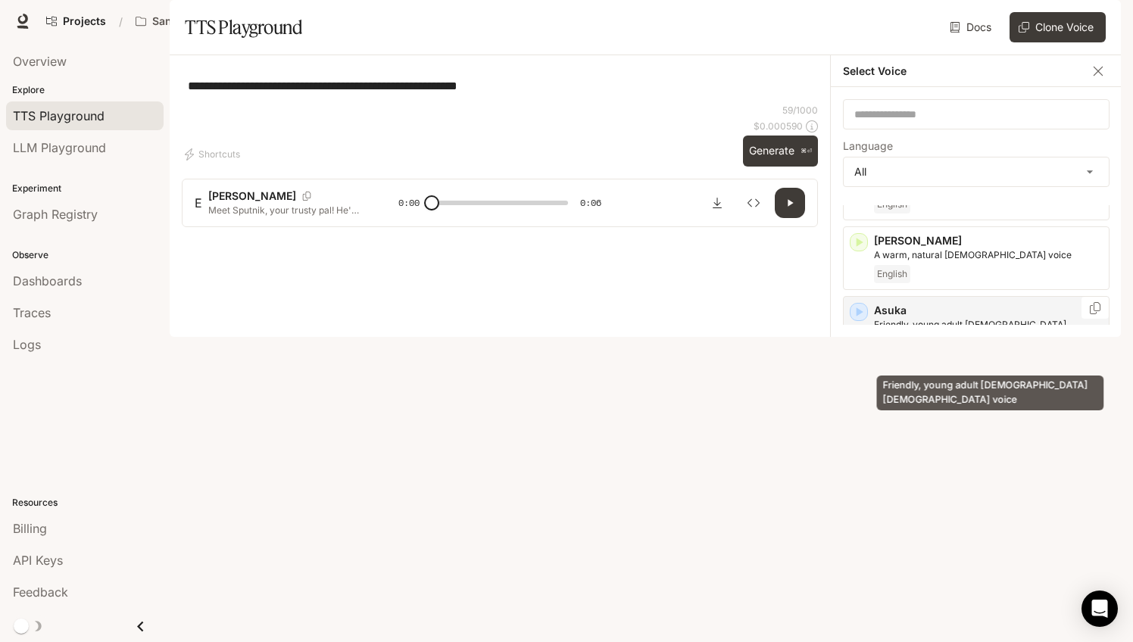
click at [976, 345] on p "Friendly, young adult [DEMOGRAPHIC_DATA] [DEMOGRAPHIC_DATA] voice" at bounding box center [988, 331] width 229 height 27
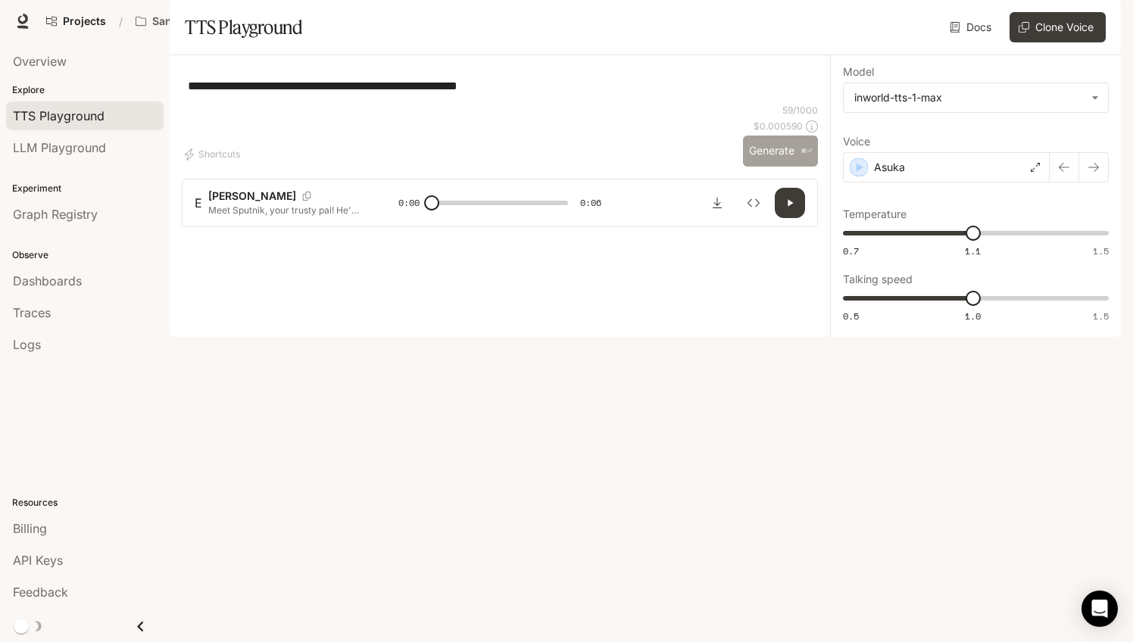
click at [758, 167] on button "Generate ⌘⏎" at bounding box center [780, 151] width 75 height 31
type input "*"
type input "***"
drag, startPoint x: 972, startPoint y: 341, endPoint x: 924, endPoint y: 348, distance: 48.9
click at [923, 306] on span "0.8" at bounding box center [920, 298] width 15 height 15
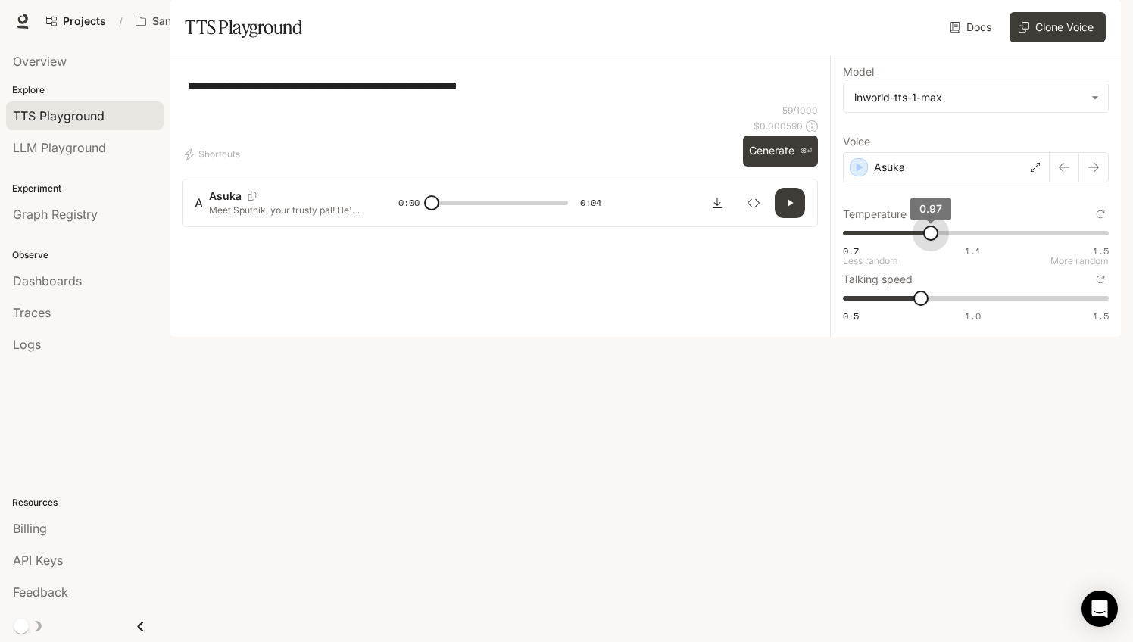
type input "****"
drag, startPoint x: 969, startPoint y: 282, endPoint x: 929, endPoint y: 287, distance: 40.5
click at [928, 241] on span "0.96" at bounding box center [926, 233] width 15 height 15
click at [773, 167] on button "Generate ⌘⏎" at bounding box center [780, 151] width 75 height 31
click at [938, 183] on div "Asuka" at bounding box center [946, 167] width 207 height 30
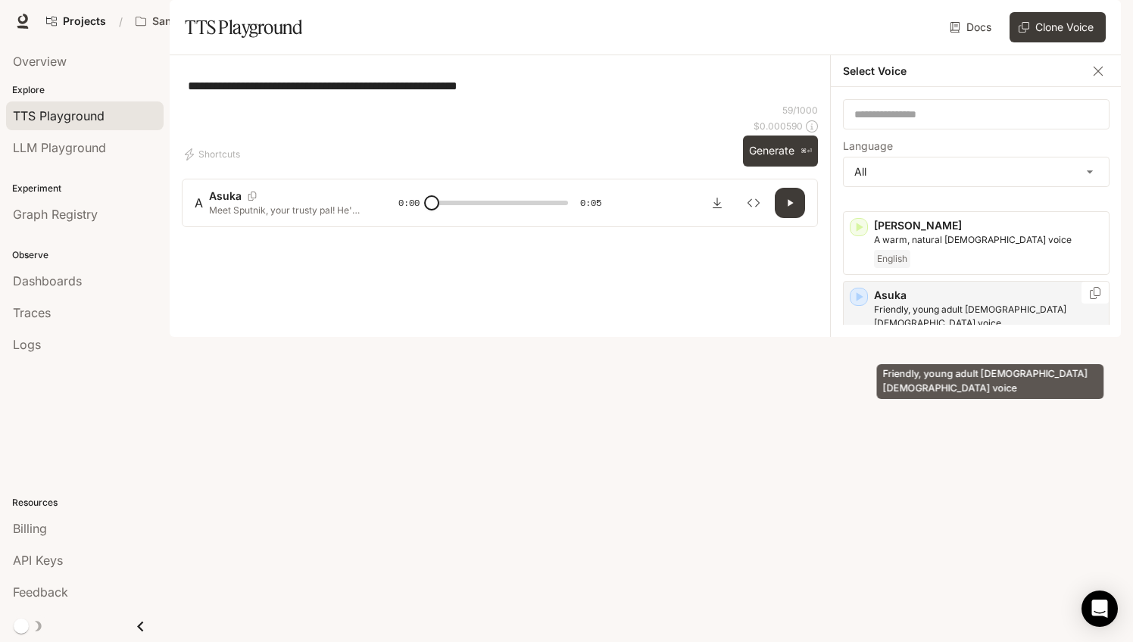
scroll to position [868, 0]
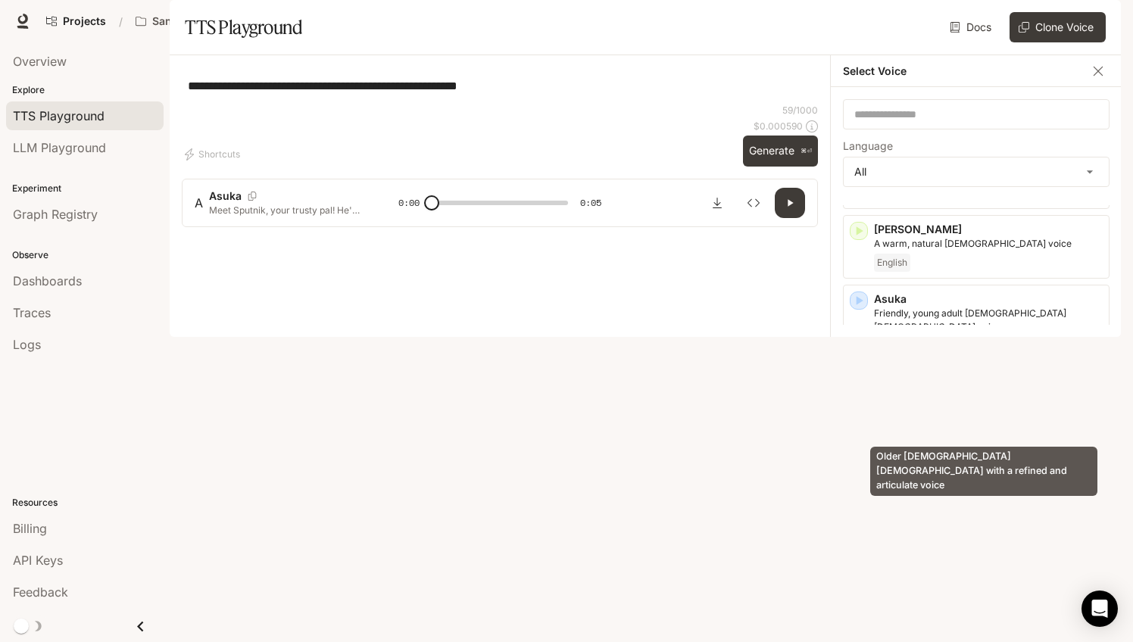
click at [957, 417] on p "Older [DEMOGRAPHIC_DATA] [DEMOGRAPHIC_DATA] with a refined and articulate voice" at bounding box center [988, 403] width 229 height 27
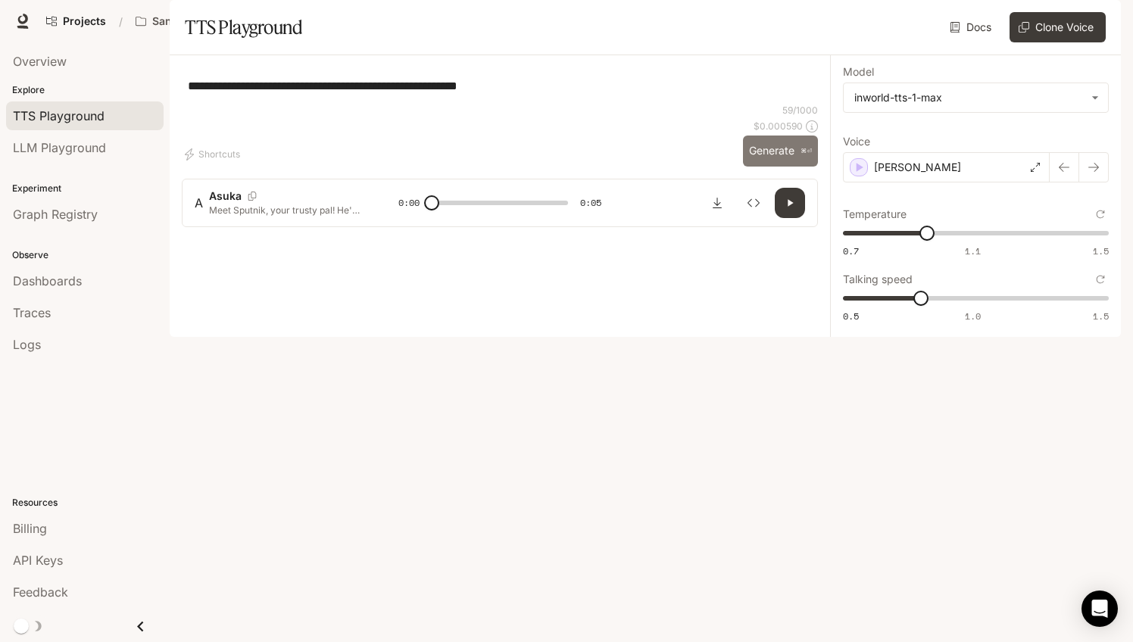
click at [791, 167] on button "Generate ⌘⏎" at bounding box center [780, 151] width 75 height 31
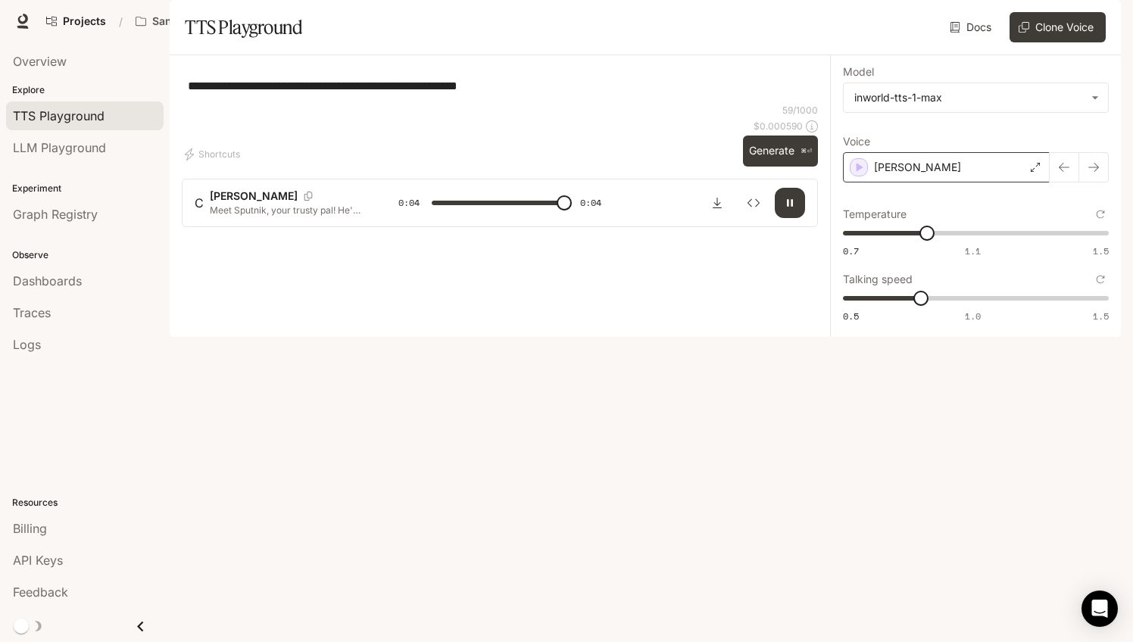
click at [976, 183] on div "[PERSON_NAME]" at bounding box center [946, 167] width 207 height 30
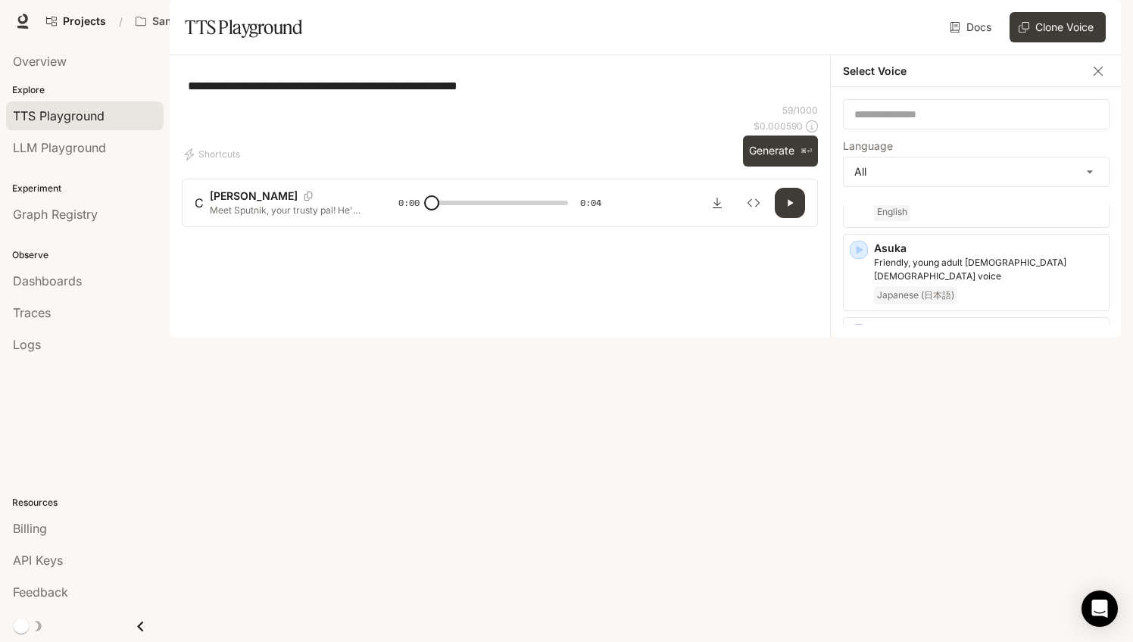
scroll to position [927, 0]
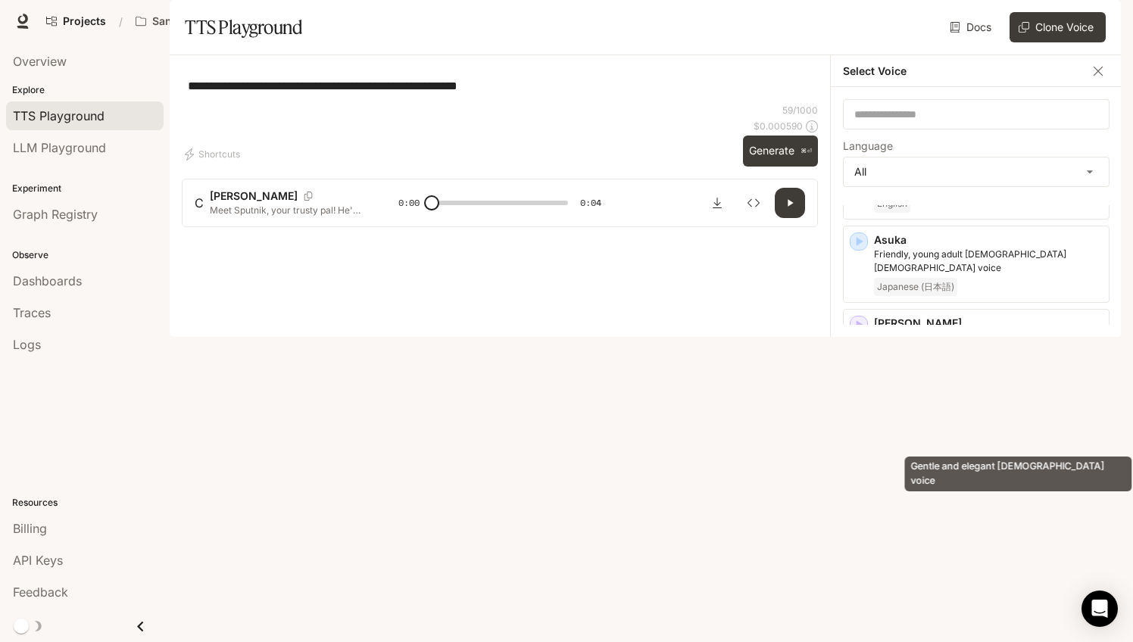
click at [938, 428] on p "Gentle and elegant [DEMOGRAPHIC_DATA] voice" at bounding box center [988, 421] width 229 height 14
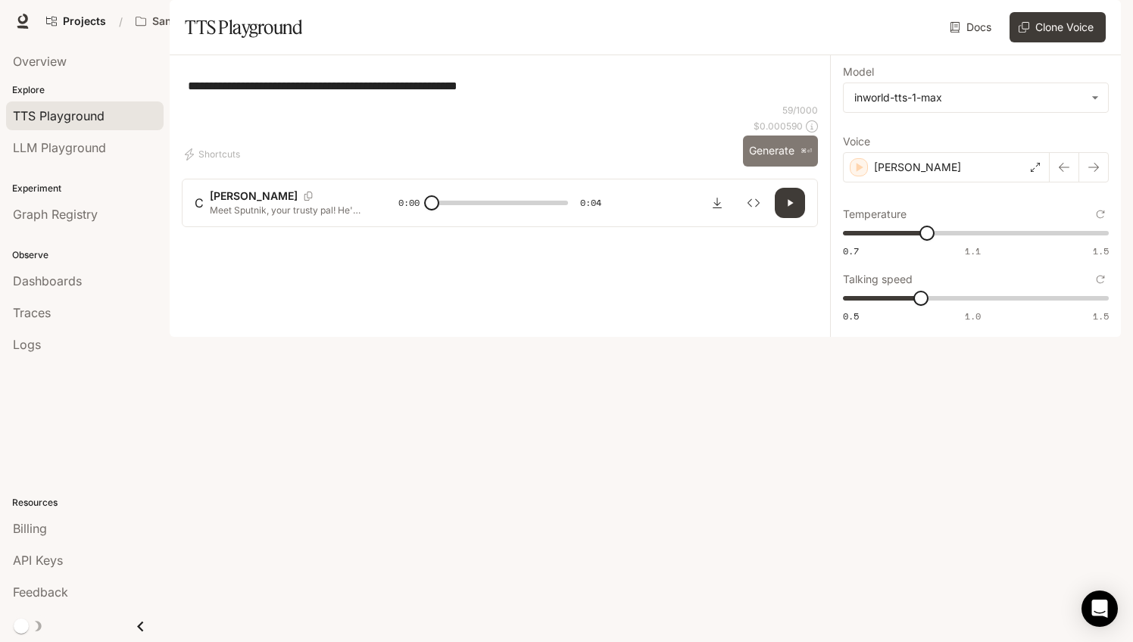
click at [775, 167] on button "Generate ⌘⏎" at bounding box center [780, 151] width 75 height 31
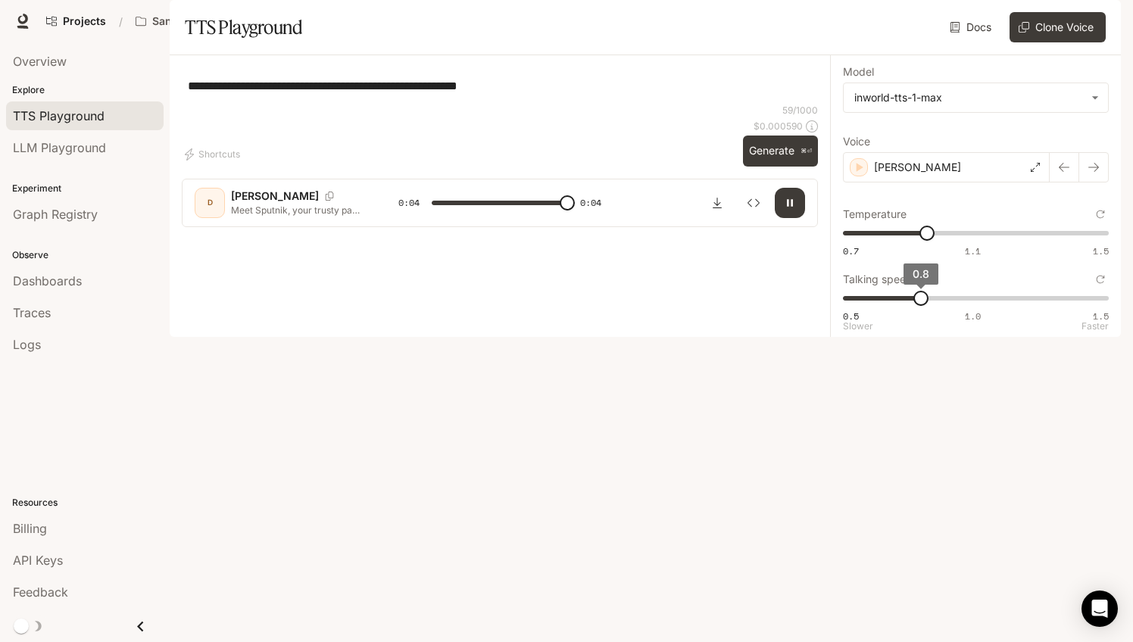
type input "*"
drag, startPoint x: 919, startPoint y: 336, endPoint x: 969, endPoint y: 336, distance: 50.0
click at [969, 306] on span "1" at bounding box center [973, 298] width 15 height 15
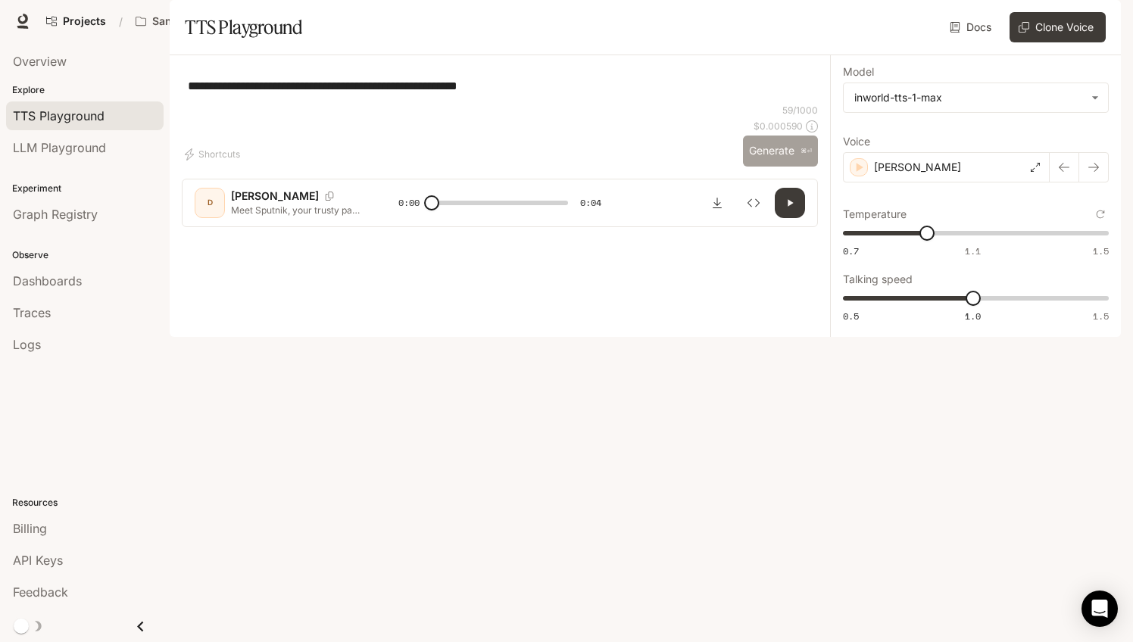
click at [782, 167] on button "Generate ⌘⏎" at bounding box center [780, 151] width 75 height 31
click at [966, 337] on div "**********" at bounding box center [975, 196] width 291 height 282
type input "*"
type input "***"
drag, startPoint x: 981, startPoint y: 343, endPoint x: 1025, endPoint y: 339, distance: 44.9
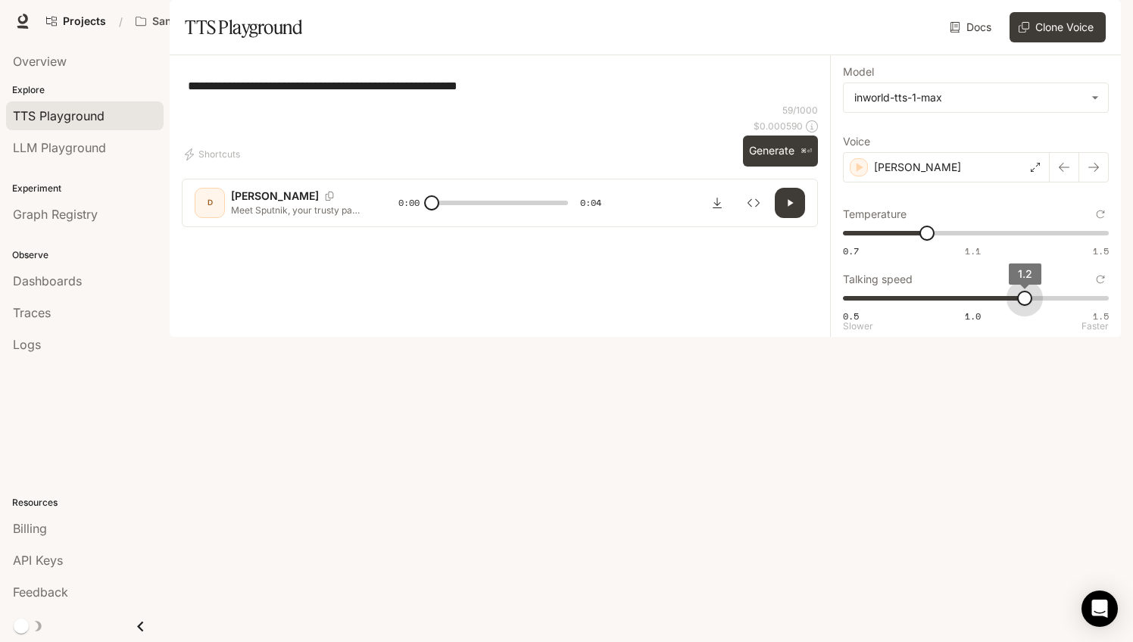
click at [1026, 306] on span "1.2" at bounding box center [1024, 298] width 15 height 15
type input "***"
drag, startPoint x: 919, startPoint y: 273, endPoint x: 972, endPoint y: 278, distance: 53.2
click at [972, 241] on span "1.1" at bounding box center [973, 233] width 15 height 15
click at [769, 167] on button "Generate ⌘⏎" at bounding box center [780, 151] width 75 height 31
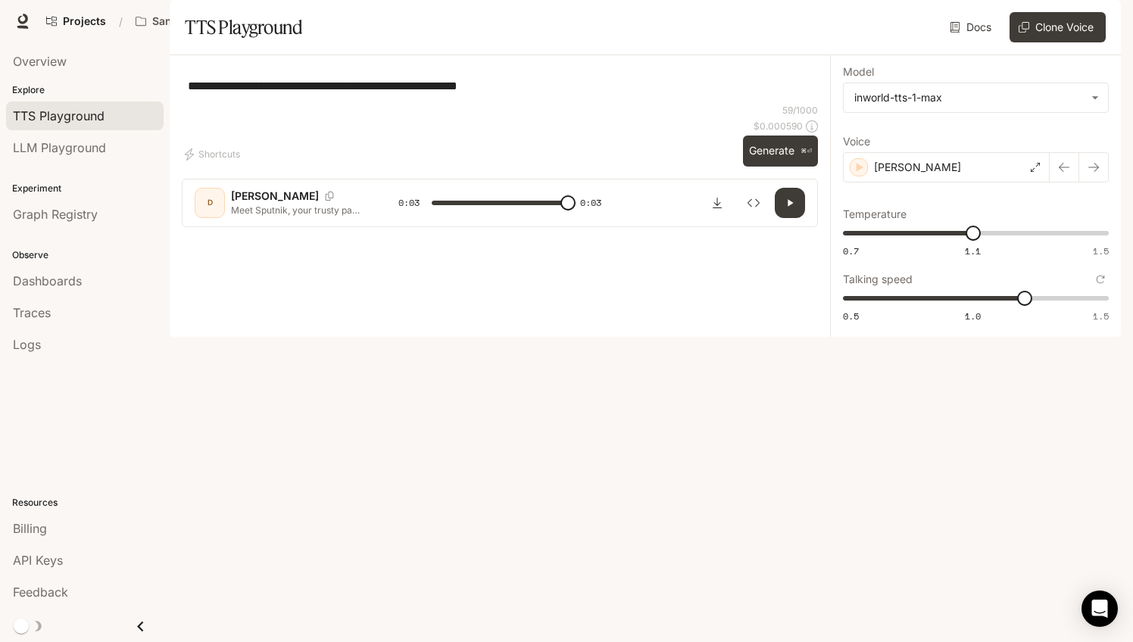
type input "*"
type input "****"
drag, startPoint x: 972, startPoint y: 267, endPoint x: 952, endPoint y: 270, distance: 20.7
click at [952, 241] on span "1.03" at bounding box center [949, 233] width 15 height 15
type input "***"
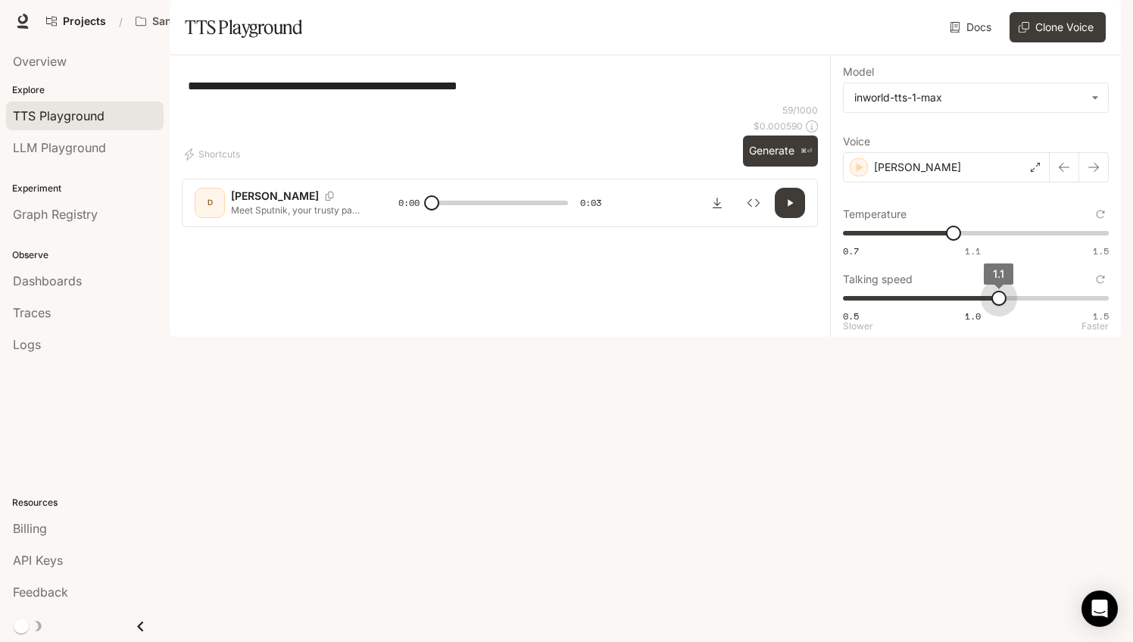
drag, startPoint x: 1021, startPoint y: 339, endPoint x: 1004, endPoint y: 339, distance: 16.7
click at [1004, 306] on span "1.1" at bounding box center [998, 298] width 15 height 15
click at [776, 167] on button "Generate ⌘⏎" at bounding box center [780, 151] width 75 height 31
click at [925, 183] on div "[PERSON_NAME]" at bounding box center [946, 167] width 207 height 30
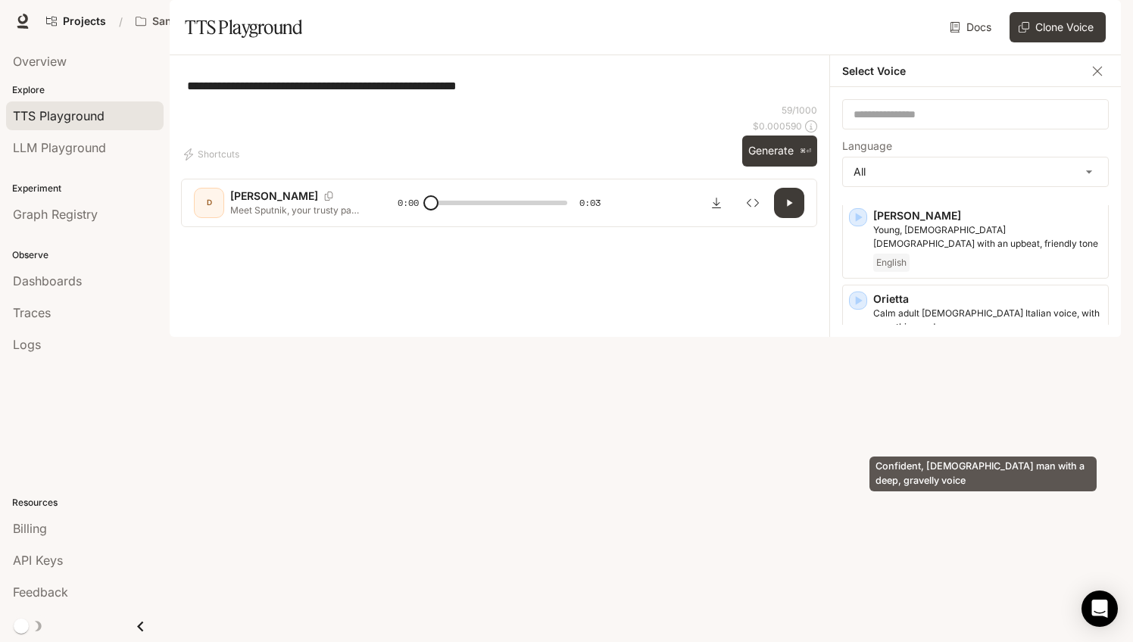
scroll to position [3087, 0]
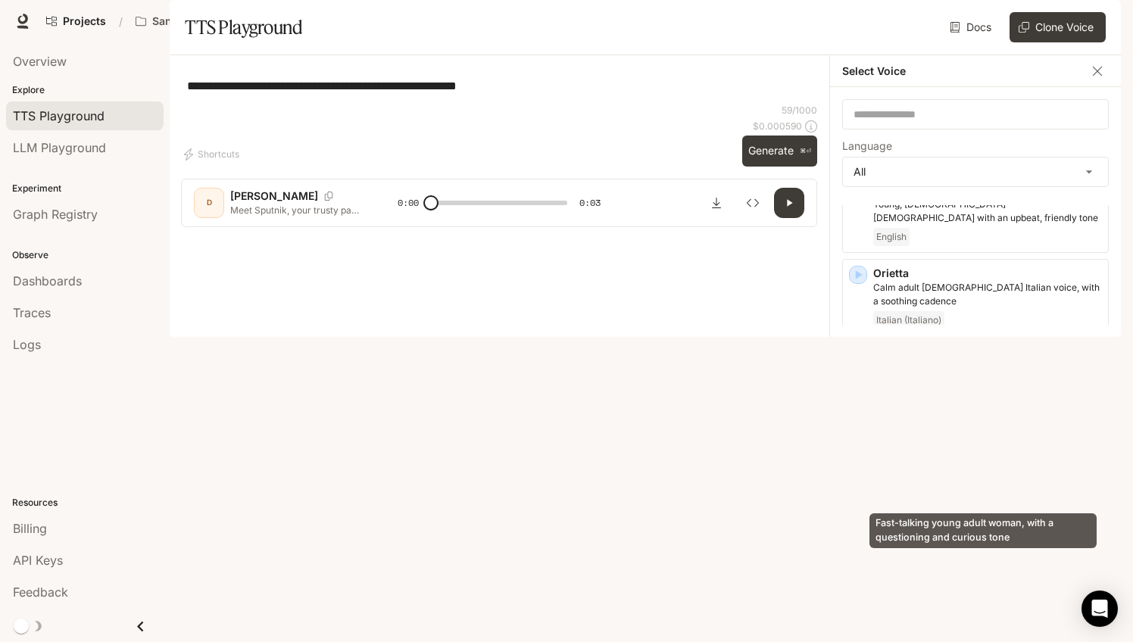
click at [967, 614] on p "Fast-talking young adult woman, with a questioning and curious tone" at bounding box center [987, 627] width 229 height 27
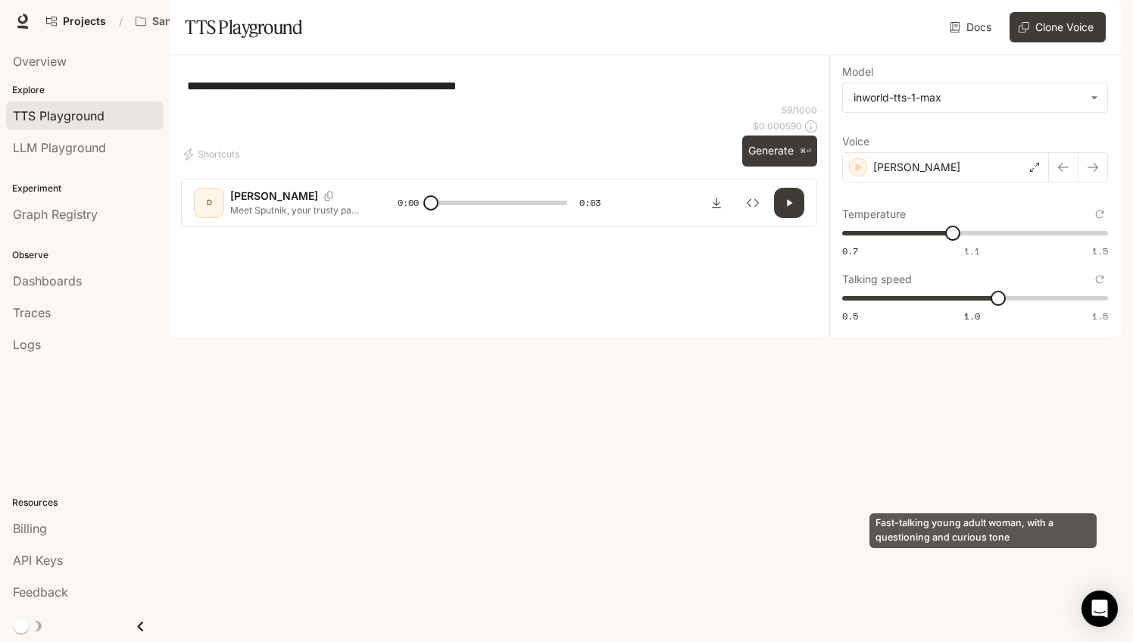
scroll to position [0, 0]
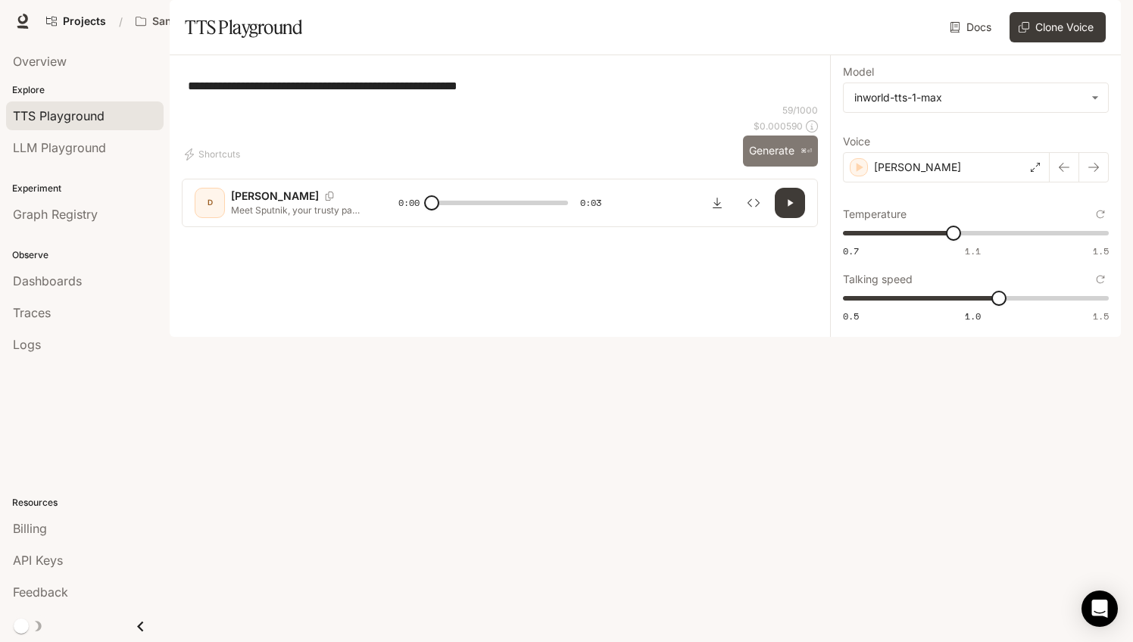
click at [762, 167] on button "Generate ⌘⏎" at bounding box center [780, 151] width 75 height 31
type input "*"
type input "***"
drag, startPoint x: 997, startPoint y: 339, endPoint x: 922, endPoint y: 347, distance: 74.6
click at [922, 306] on span "0.8" at bounding box center [920, 298] width 15 height 15
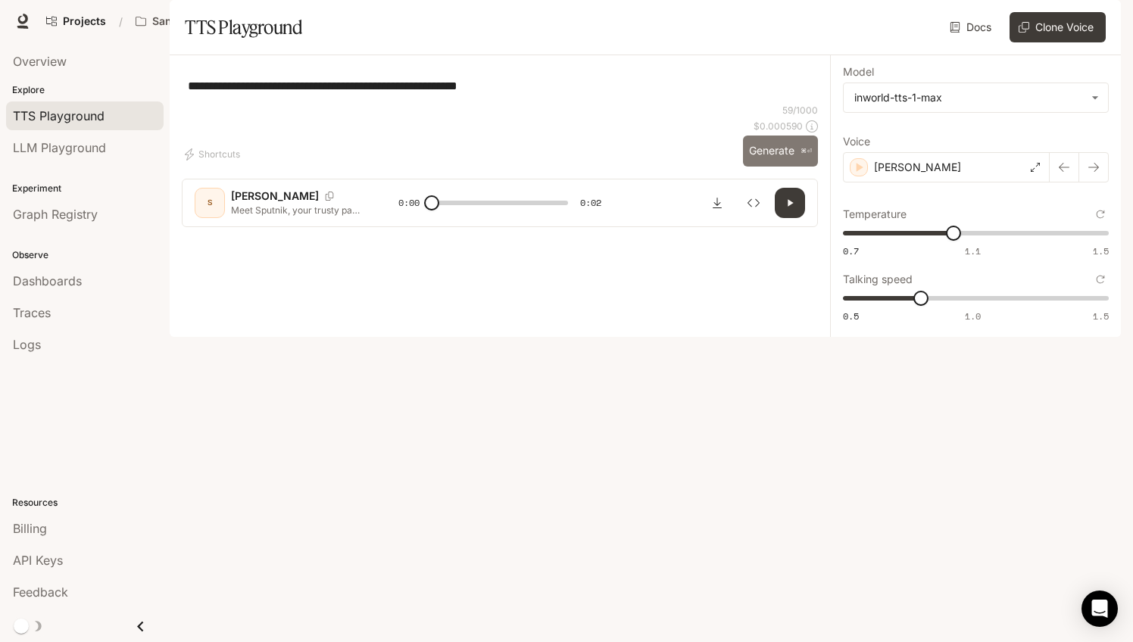
click at [764, 167] on button "Generate ⌘⏎" at bounding box center [780, 151] width 75 height 31
type input "*"
type input "***"
drag, startPoint x: 920, startPoint y: 340, endPoint x: 950, endPoint y: 339, distance: 29.5
click at [950, 306] on span "0.9" at bounding box center [946, 298] width 15 height 15
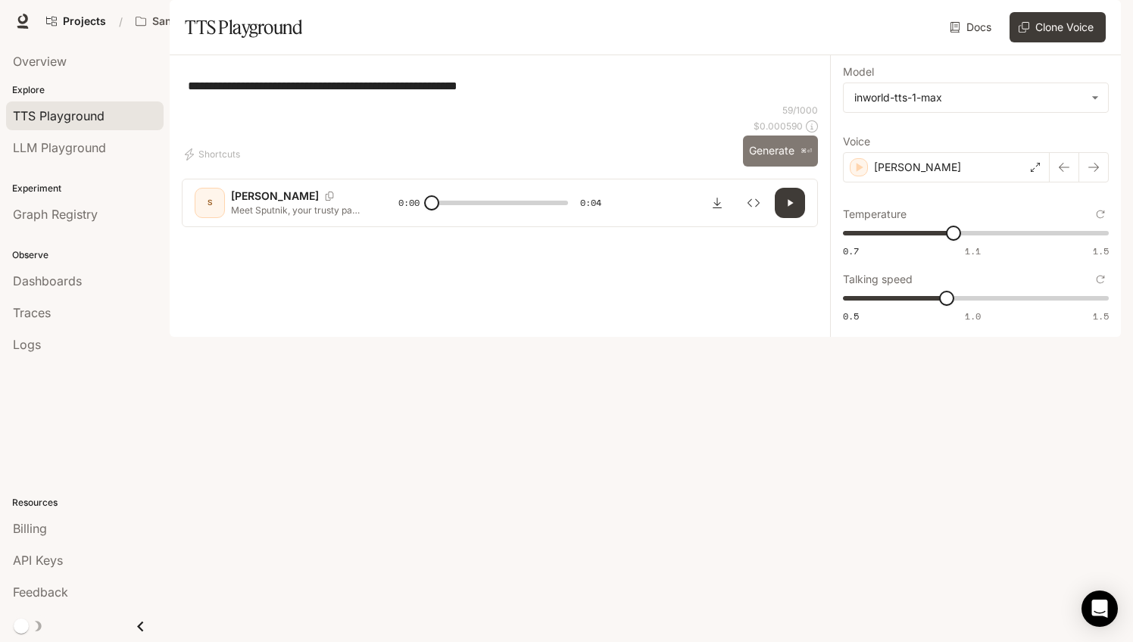
click at [775, 167] on button "Generate ⌘⏎" at bounding box center [780, 151] width 75 height 31
type input "*"
type input "****"
drag, startPoint x: 955, startPoint y: 276, endPoint x: 911, endPoint y: 276, distance: 43.9
click at [911, 241] on span "0.92" at bounding box center [914, 233] width 15 height 15
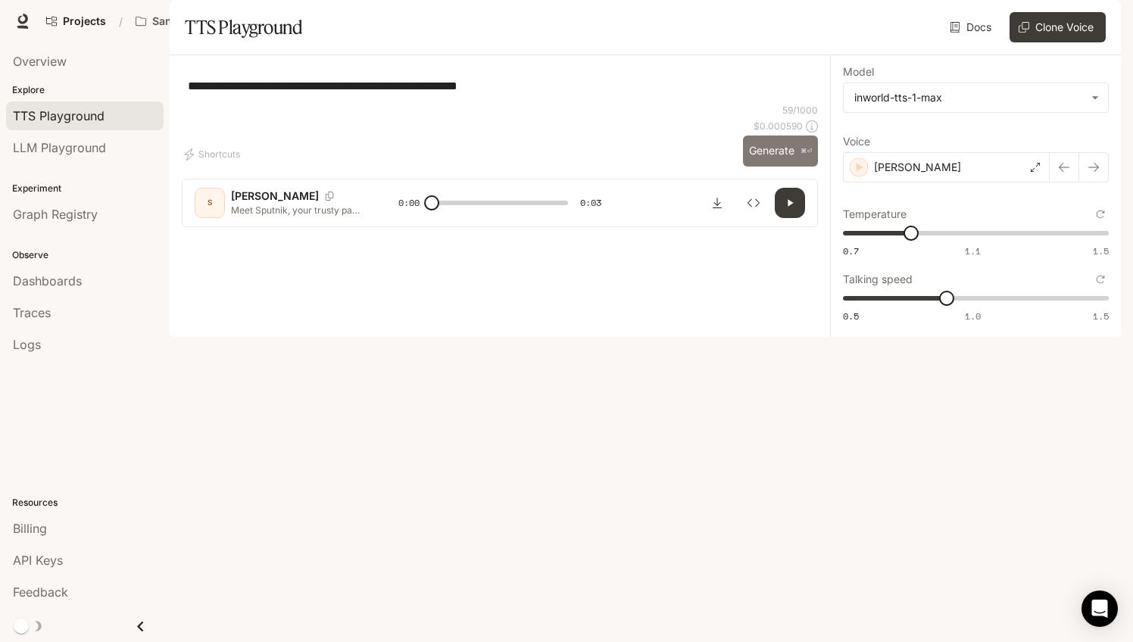
click at [763, 167] on button "Generate ⌘⏎" at bounding box center [780, 151] width 75 height 31
type input "*"
click at [720, 209] on icon "Download audio" at bounding box center [717, 203] width 12 height 12
